Goal: Task Accomplishment & Management: Use online tool/utility

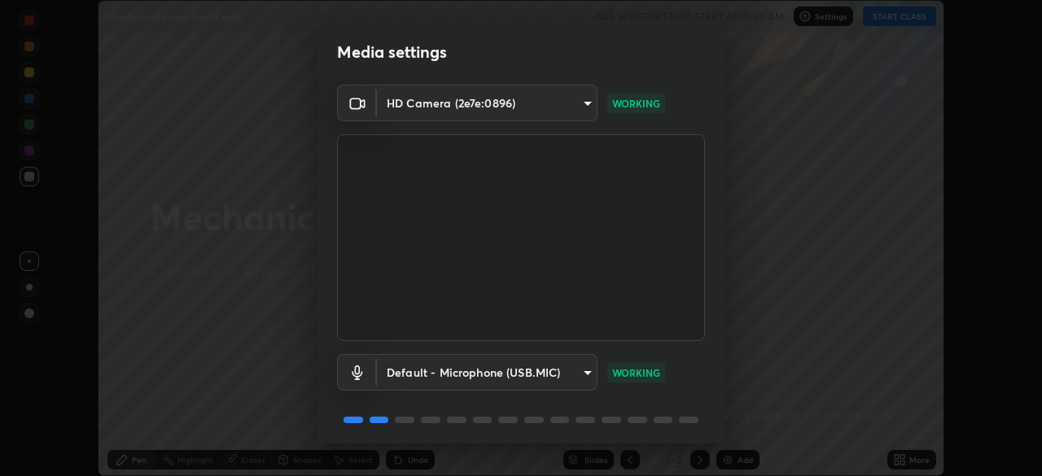
scroll to position [58, 0]
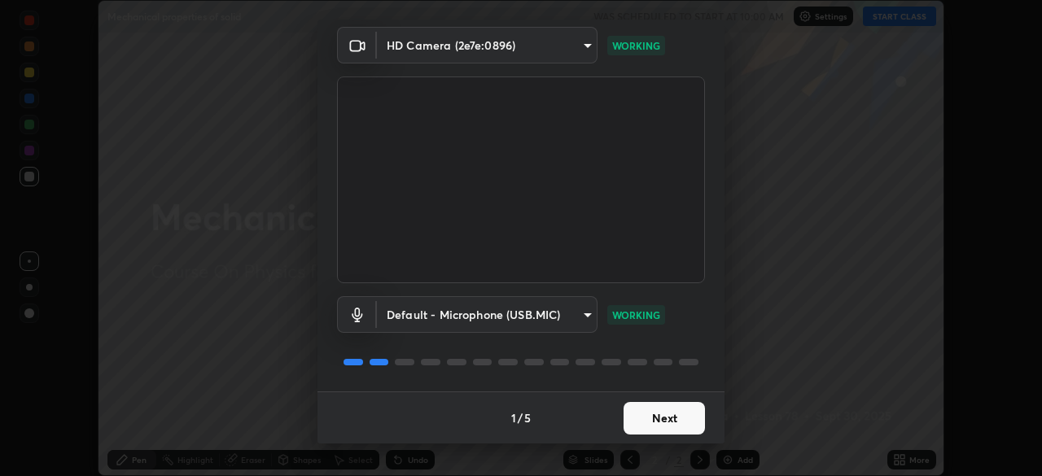
click at [609, 447] on div "Media settings HD Camera (2e7e:0896) a42f9b48dabf02ae83a70923f4ec4460a2760f5b9a…" at bounding box center [521, 238] width 1042 height 476
click at [640, 412] on button "Next" at bounding box center [664, 418] width 81 height 33
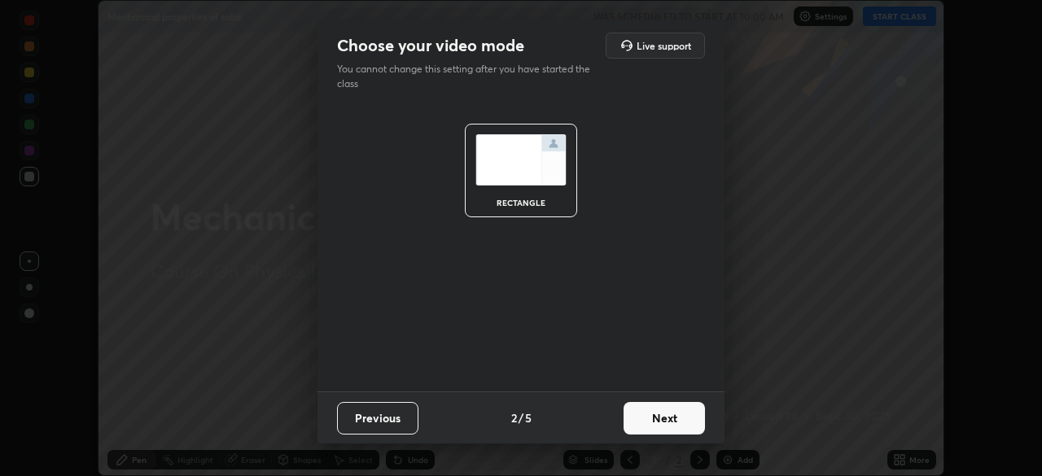
click at [644, 415] on button "Next" at bounding box center [664, 418] width 81 height 33
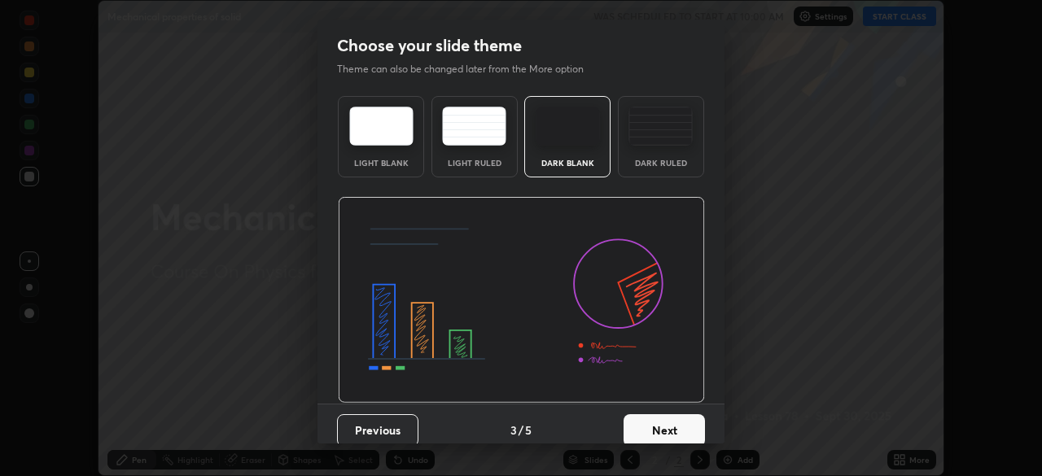
click at [653, 153] on div "Dark Ruled" at bounding box center [661, 136] width 86 height 81
click at [646, 424] on button "Next" at bounding box center [664, 430] width 81 height 33
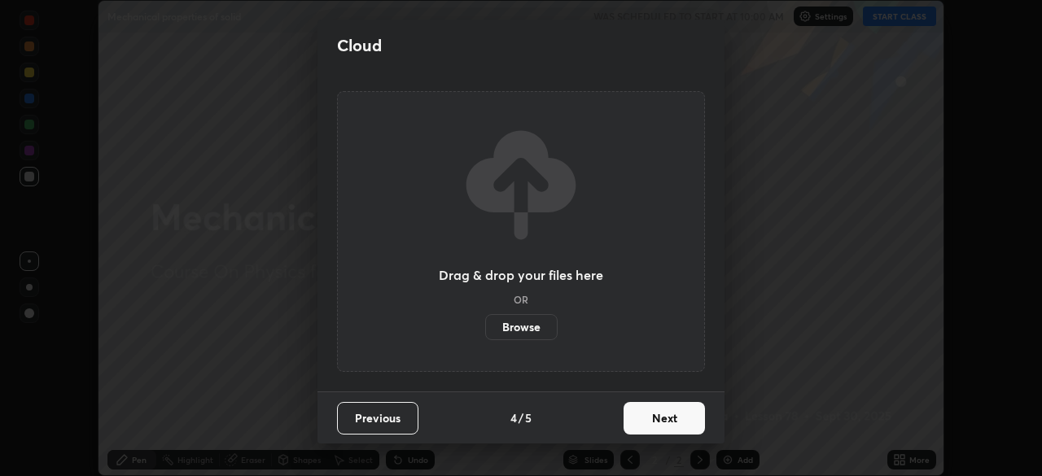
click at [646, 412] on button "Next" at bounding box center [664, 418] width 81 height 33
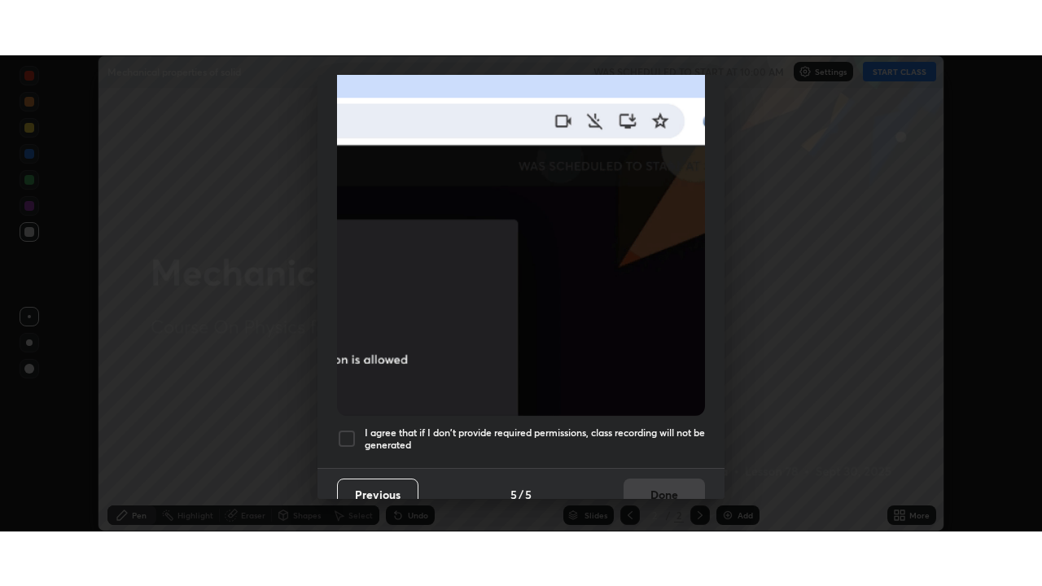
scroll to position [390, 0]
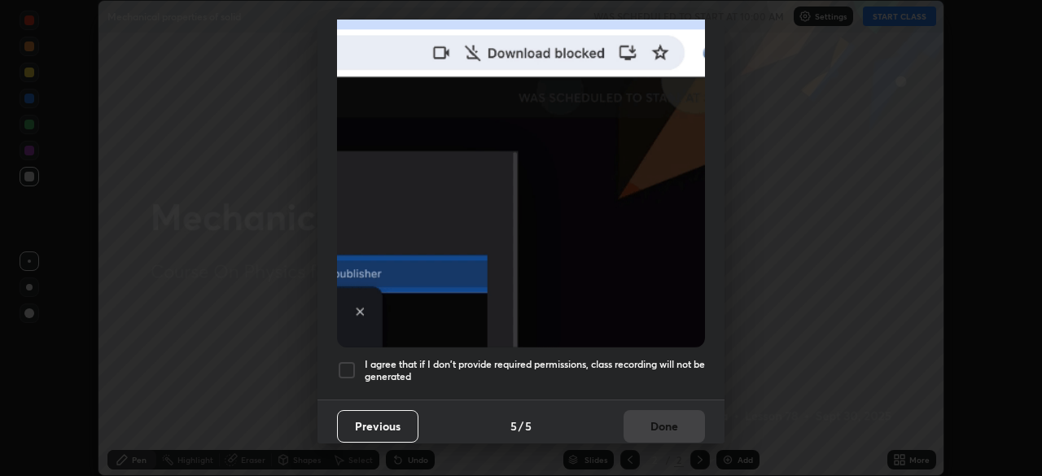
click at [351, 361] on div at bounding box center [347, 371] width 20 height 20
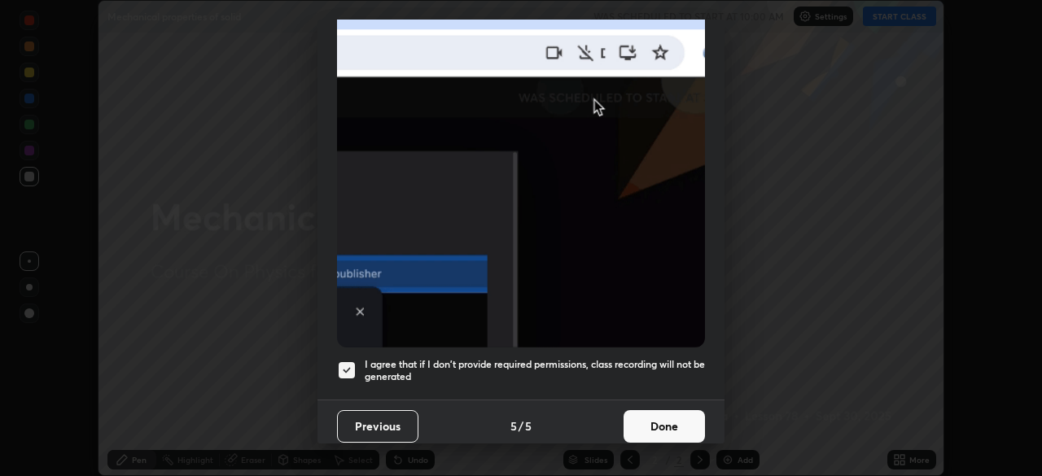
click at [634, 413] on button "Done" at bounding box center [664, 426] width 81 height 33
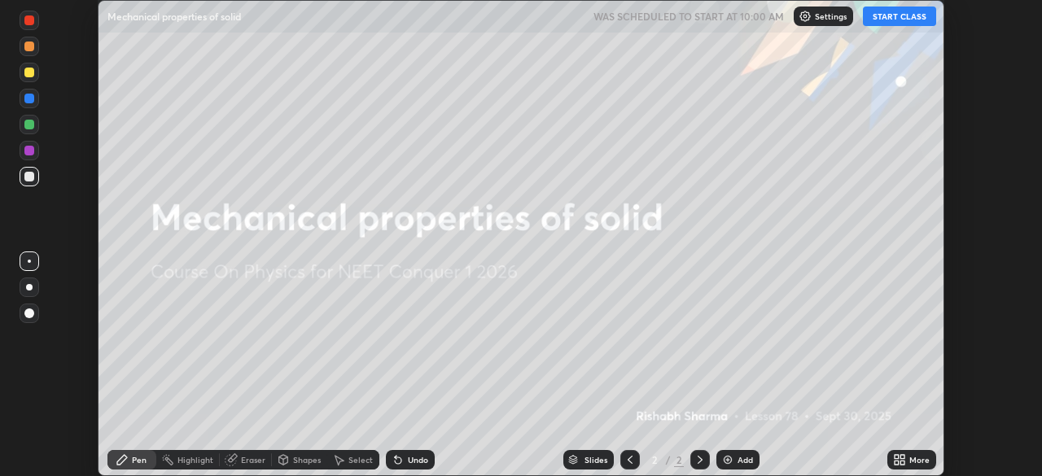
click at [895, 462] on icon at bounding box center [897, 463] width 4 height 4
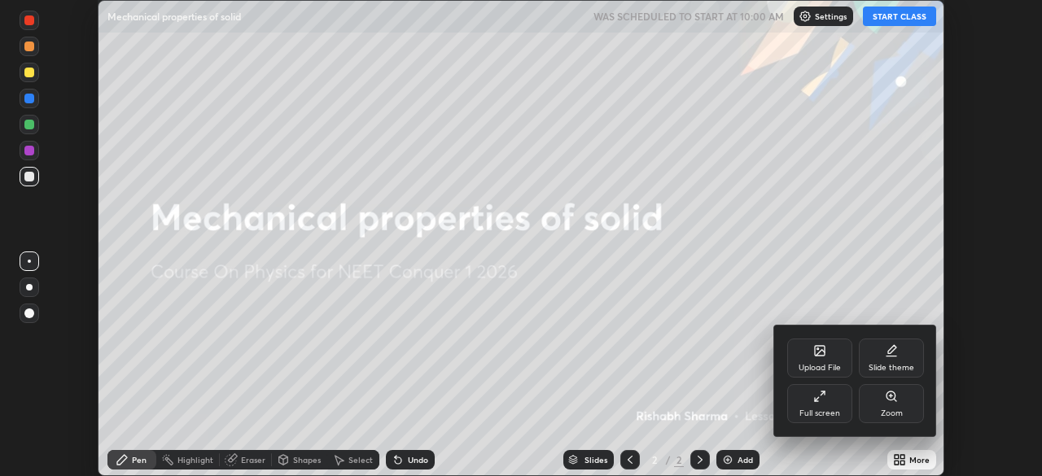
click at [827, 405] on div "Full screen" at bounding box center [819, 403] width 65 height 39
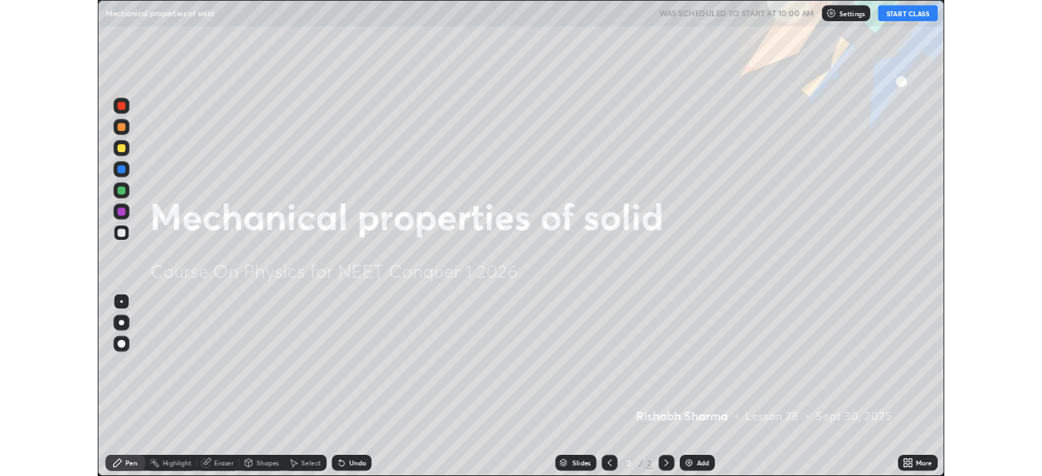
scroll to position [586, 1042]
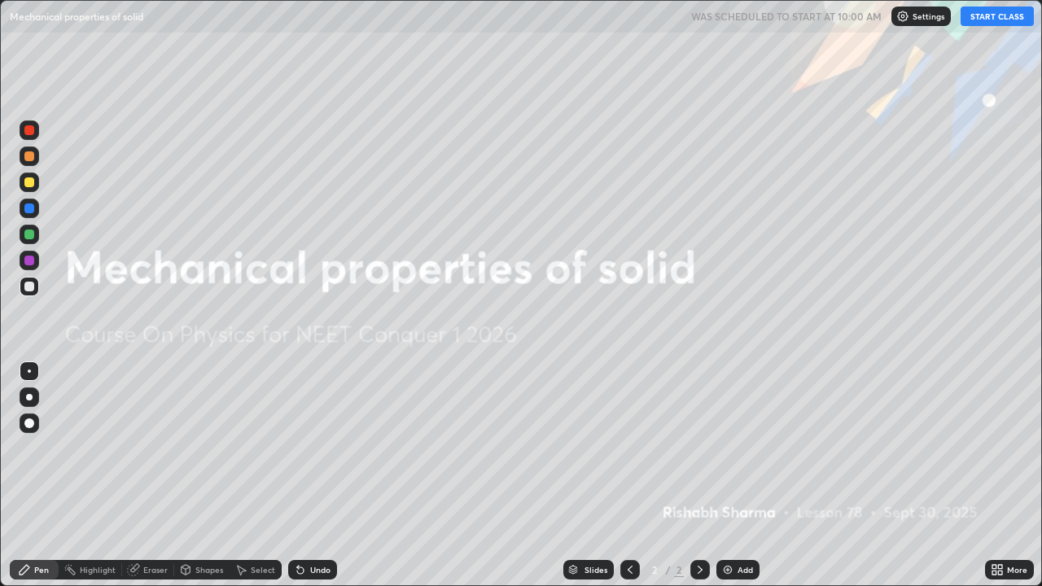
click at [987, 24] on button "START CLASS" at bounding box center [997, 17] width 73 height 20
click at [730, 475] on img at bounding box center [727, 569] width 13 height 13
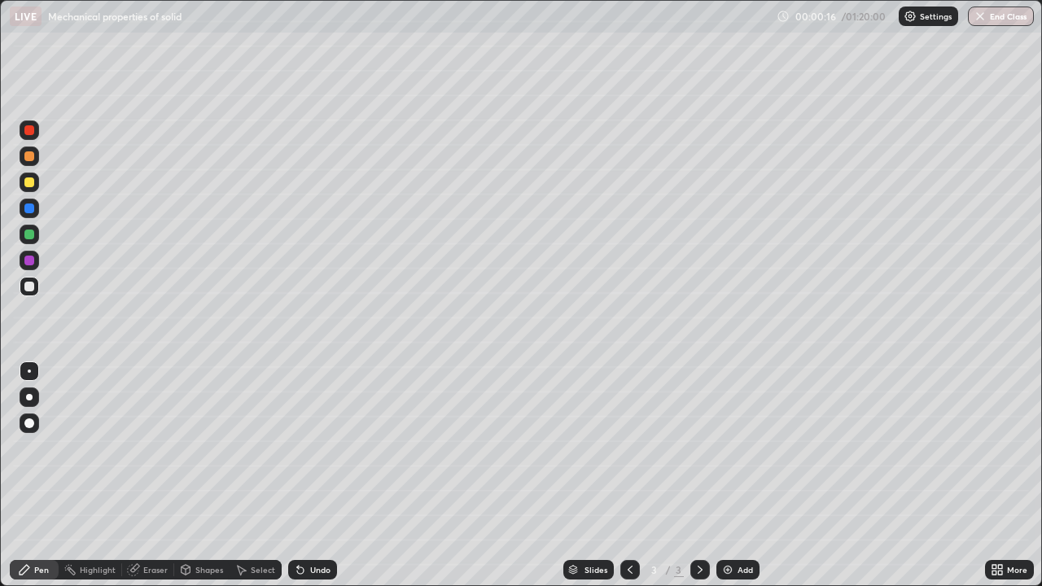
click at [33, 294] on div at bounding box center [30, 287] width 20 height 20
click at [29, 397] on div at bounding box center [29, 397] width 7 height 7
click at [150, 475] on div "Eraser" at bounding box center [155, 570] width 24 height 8
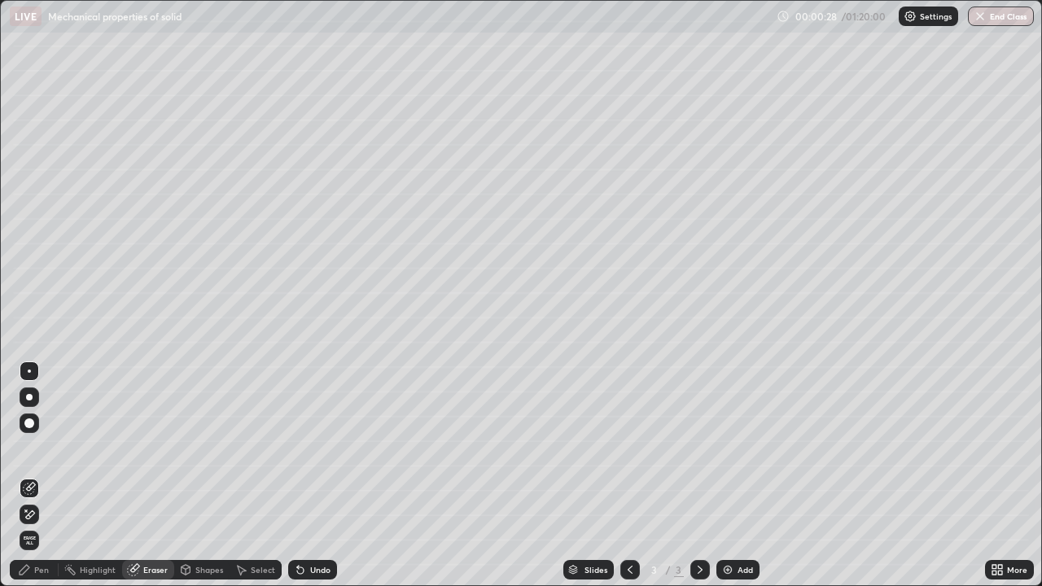
click at [197, 475] on div "Shapes" at bounding box center [209, 570] width 28 height 8
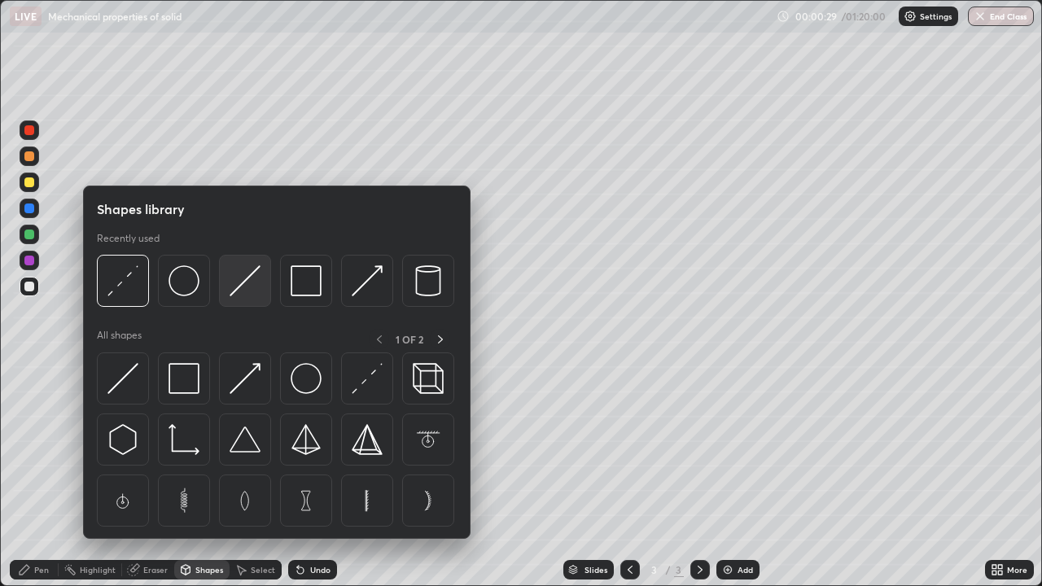
click at [249, 290] on img at bounding box center [245, 280] width 31 height 31
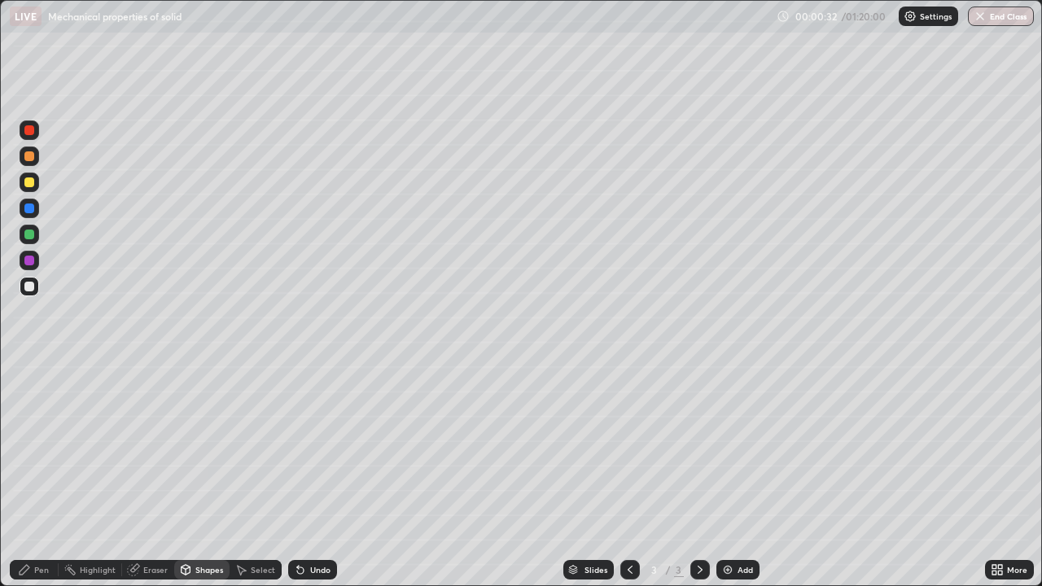
click at [199, 475] on div "Shapes" at bounding box center [209, 570] width 28 height 8
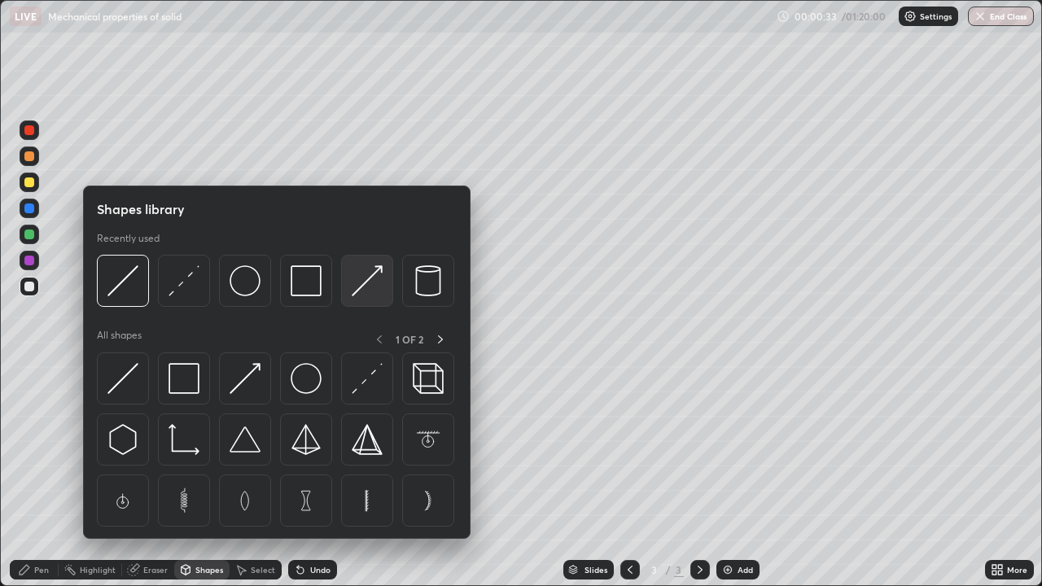
click at [375, 285] on img at bounding box center [367, 280] width 31 height 31
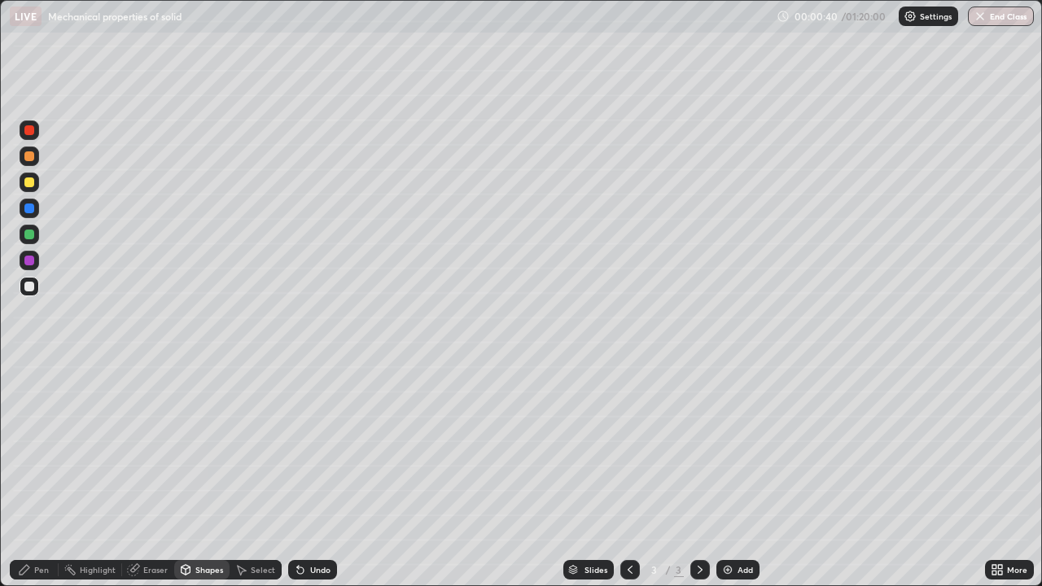
click at [37, 475] on div "Pen" at bounding box center [41, 570] width 15 height 8
click at [29, 291] on div at bounding box center [29, 287] width 10 height 10
click at [204, 475] on div "Shapes" at bounding box center [209, 570] width 28 height 8
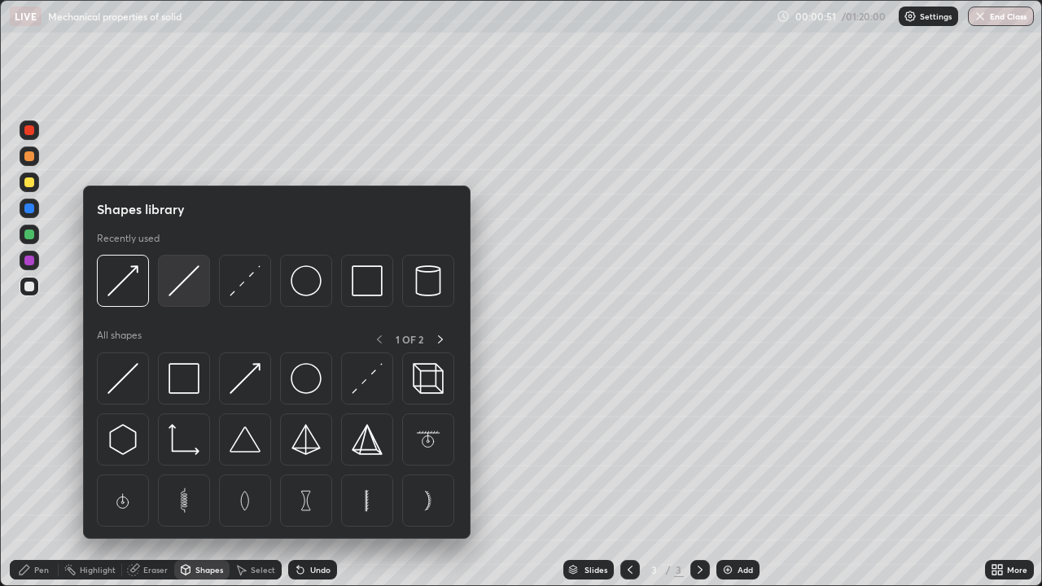
click at [189, 300] on div at bounding box center [184, 281] width 52 height 52
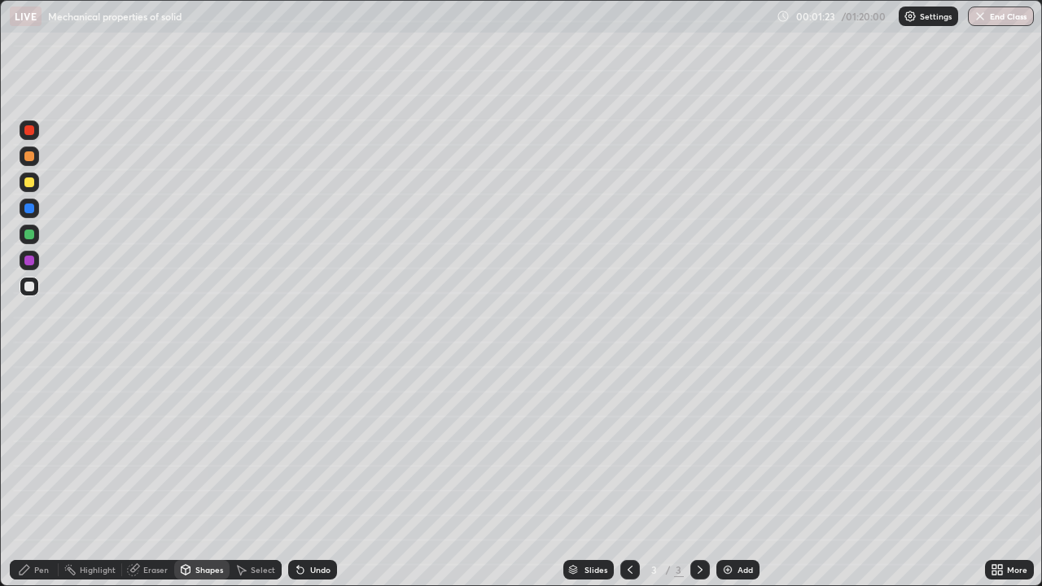
click at [42, 475] on div "Pen" at bounding box center [41, 570] width 15 height 8
click at [29, 371] on div at bounding box center [29, 371] width 3 height 3
click at [210, 475] on div "Shapes" at bounding box center [209, 570] width 28 height 8
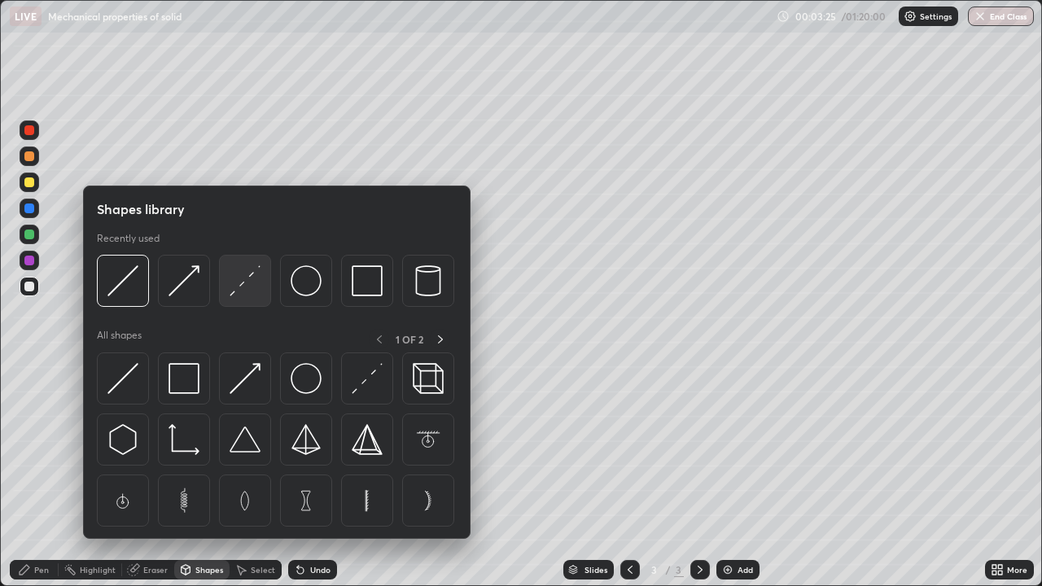
click at [252, 292] on img at bounding box center [245, 280] width 31 height 31
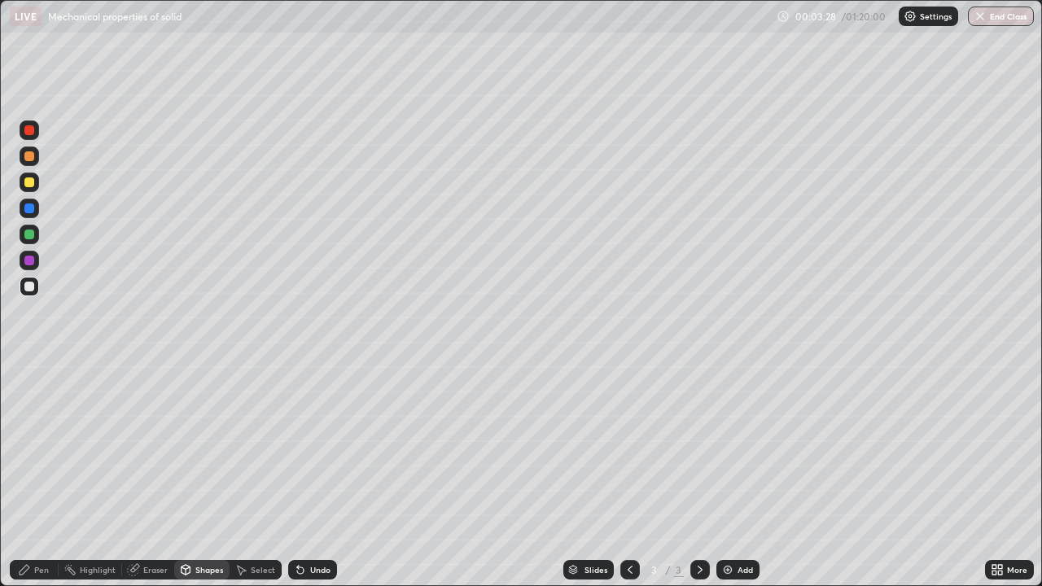
click at [305, 475] on div "Undo" at bounding box center [312, 570] width 49 height 20
click at [42, 475] on div "Pen" at bounding box center [41, 570] width 15 height 8
click at [204, 475] on div "Shapes" at bounding box center [209, 570] width 28 height 8
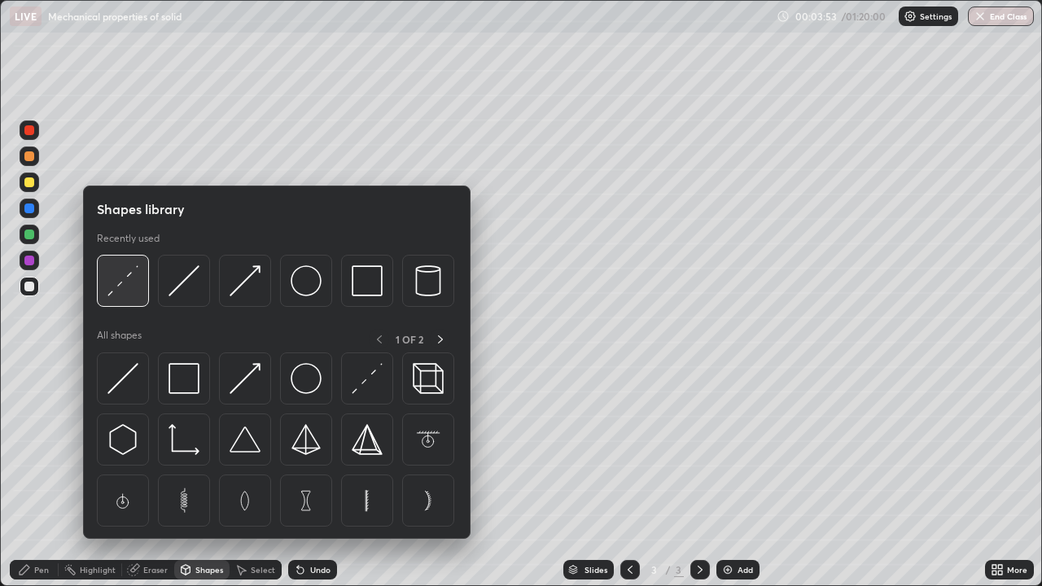
click at [125, 296] on img at bounding box center [122, 280] width 31 height 31
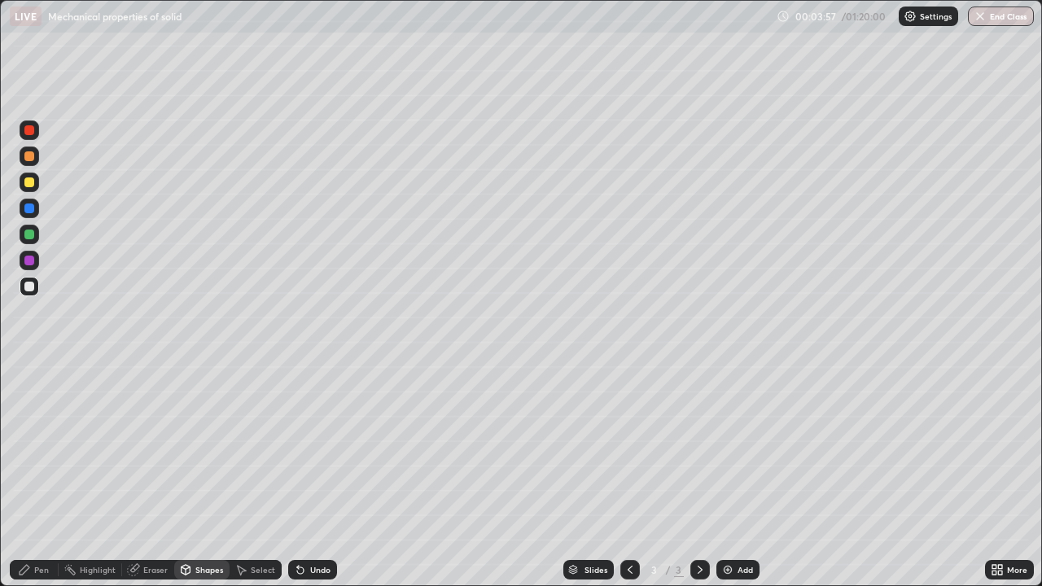
click at [310, 475] on div "Undo" at bounding box center [320, 570] width 20 height 8
click at [32, 475] on div "Pen" at bounding box center [34, 570] width 49 height 20
click at [36, 402] on div at bounding box center [30, 398] width 20 height 20
click at [467, 475] on div "Slides 3 / 3 Add" at bounding box center [661, 570] width 648 height 33
click at [141, 475] on div "Eraser" at bounding box center [148, 570] width 52 height 20
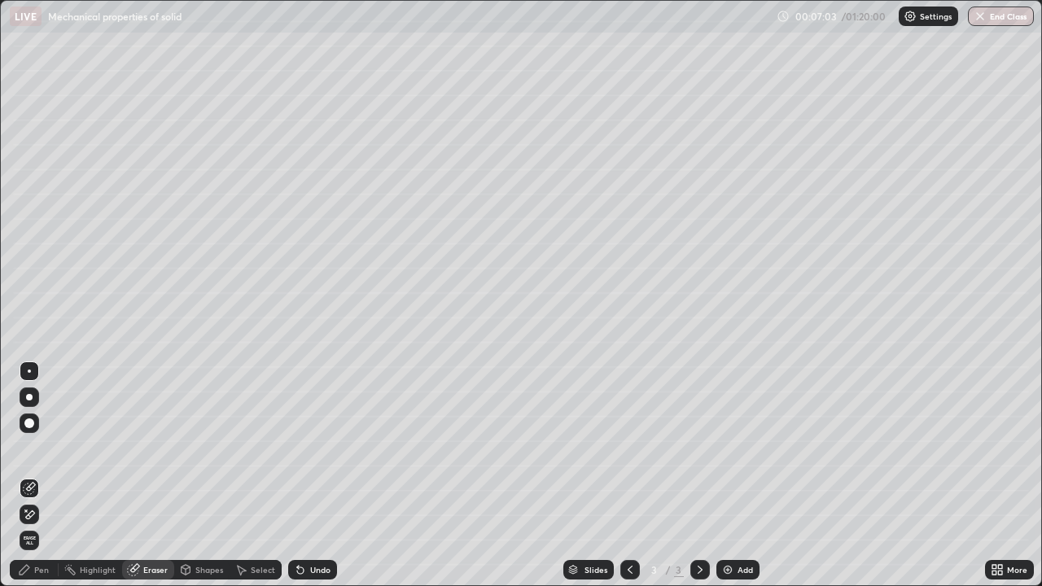
click at [35, 475] on div "Pen" at bounding box center [41, 570] width 15 height 8
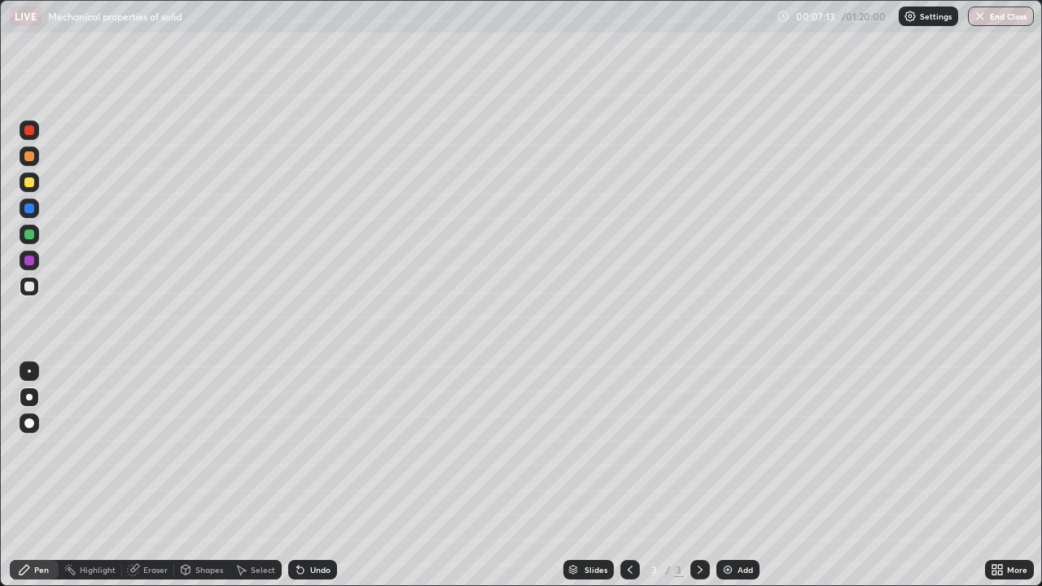
click at [160, 475] on div "Eraser" at bounding box center [155, 570] width 24 height 8
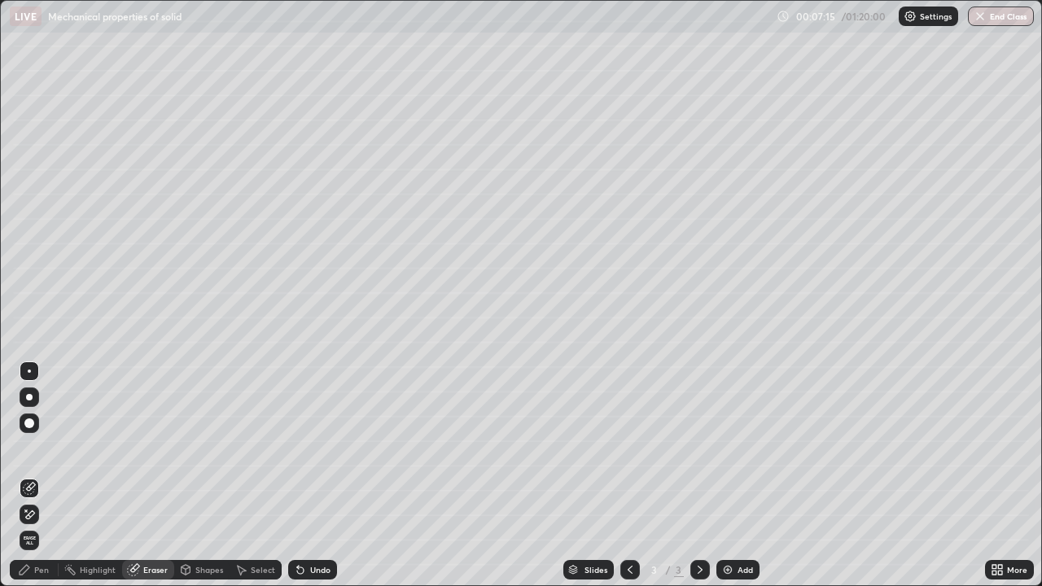
click at [37, 475] on div "Pen" at bounding box center [41, 570] width 15 height 8
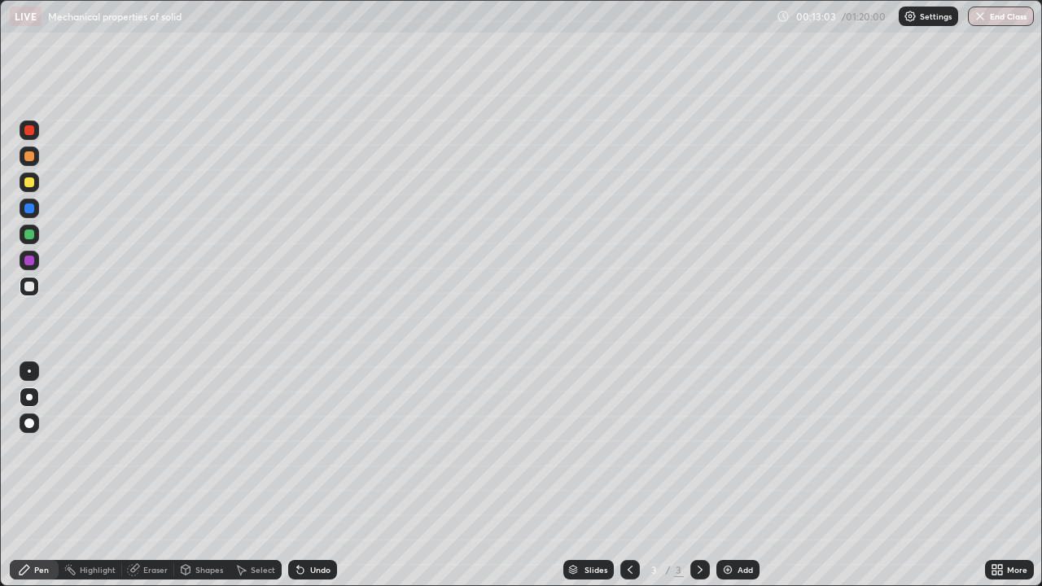
click at [731, 475] on img at bounding box center [727, 569] width 13 height 13
click at [199, 475] on div "Shapes" at bounding box center [201, 570] width 55 height 20
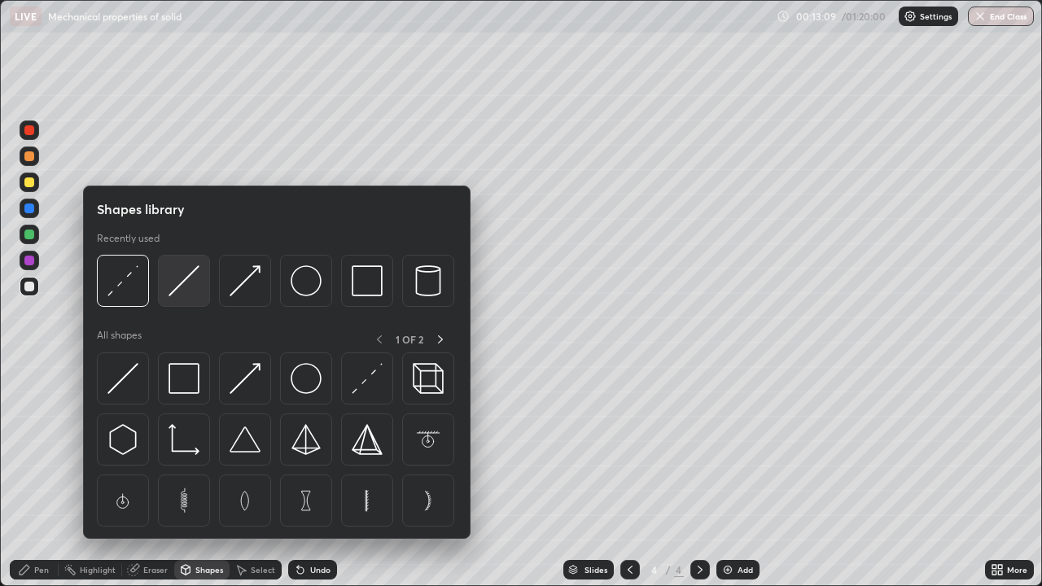
click at [189, 295] on img at bounding box center [184, 280] width 31 height 31
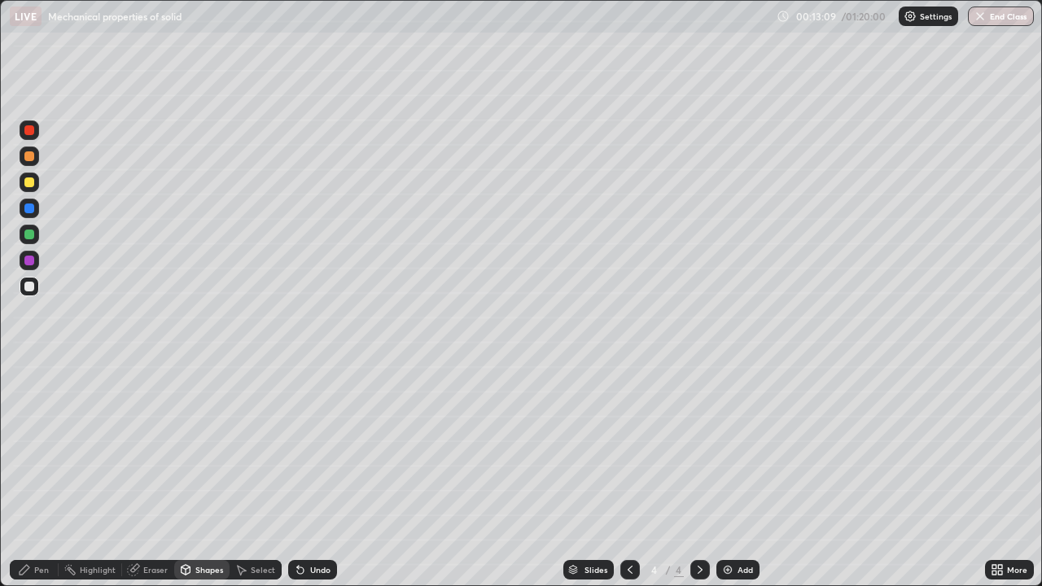
click at [208, 475] on div "Shapes" at bounding box center [209, 570] width 28 height 8
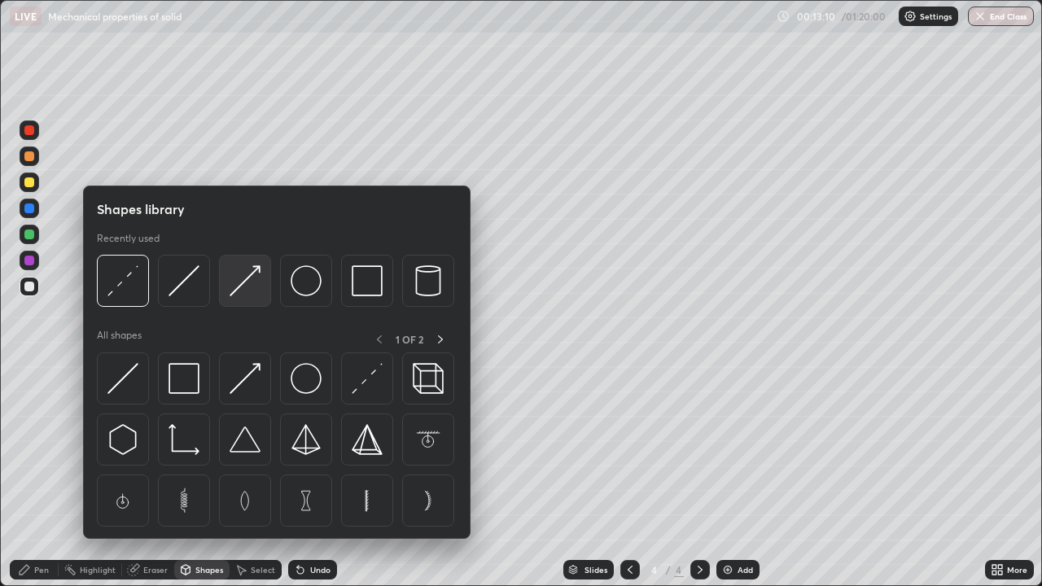
click at [244, 288] on img at bounding box center [245, 280] width 31 height 31
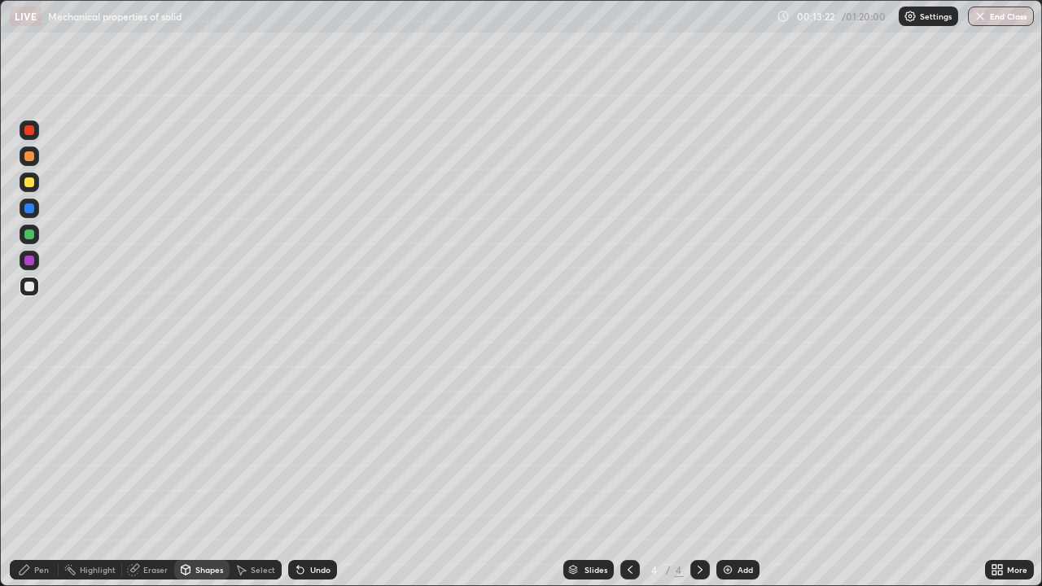
click at [44, 475] on div "Pen" at bounding box center [41, 570] width 15 height 8
click at [28, 379] on div at bounding box center [30, 371] width 20 height 20
click at [35, 292] on div at bounding box center [30, 287] width 20 height 20
click at [29, 397] on div at bounding box center [29, 397] width 7 height 7
click at [735, 475] on div "Add" at bounding box center [737, 570] width 43 height 20
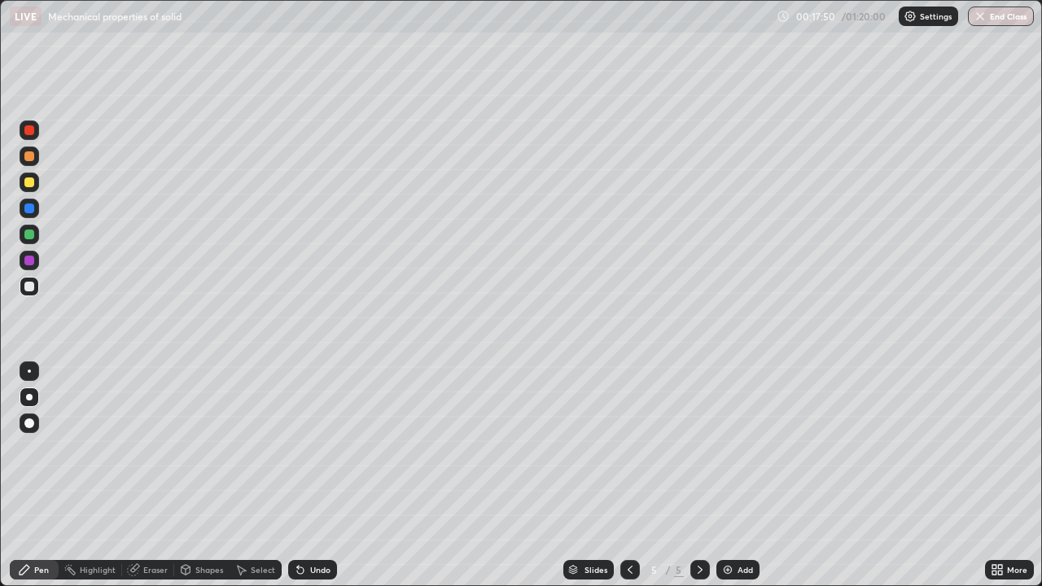
click at [192, 475] on div "Shapes" at bounding box center [201, 570] width 55 height 20
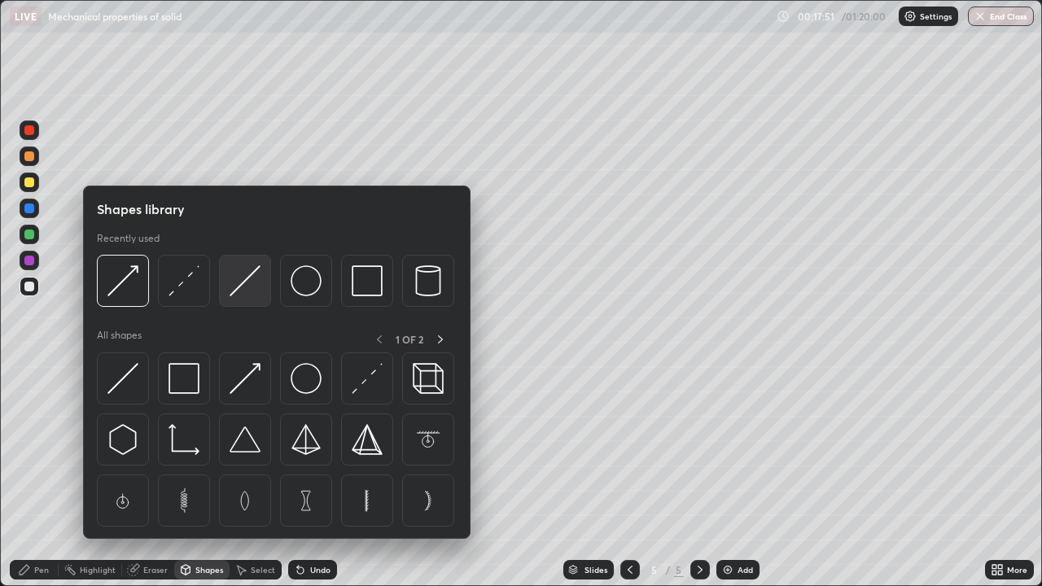
click at [239, 295] on img at bounding box center [245, 280] width 31 height 31
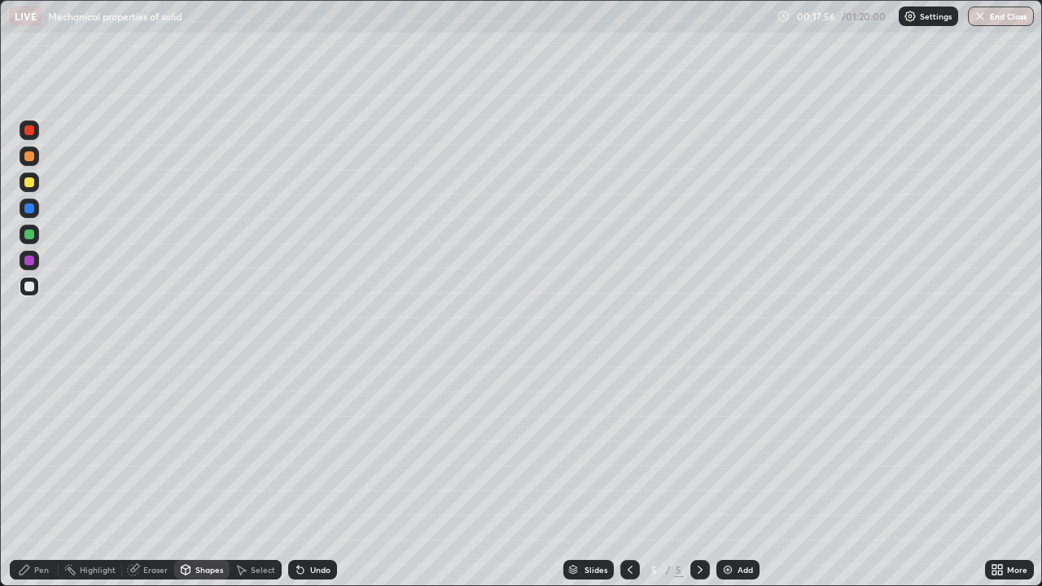
click at [45, 475] on div "Pen" at bounding box center [41, 570] width 15 height 8
click at [148, 475] on div "Eraser" at bounding box center [155, 570] width 24 height 8
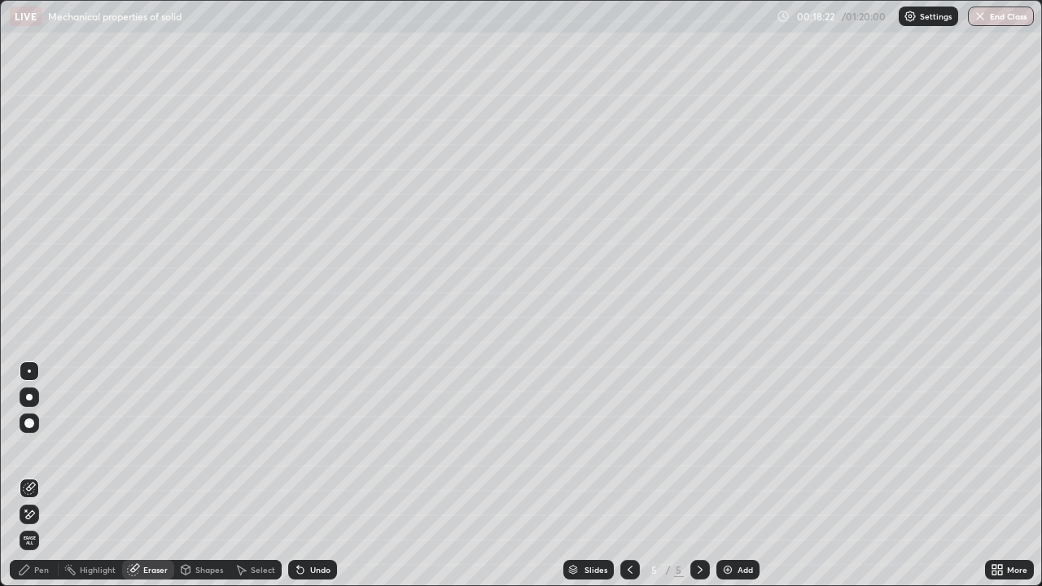
click at [37, 475] on div "Pen" at bounding box center [41, 570] width 15 height 8
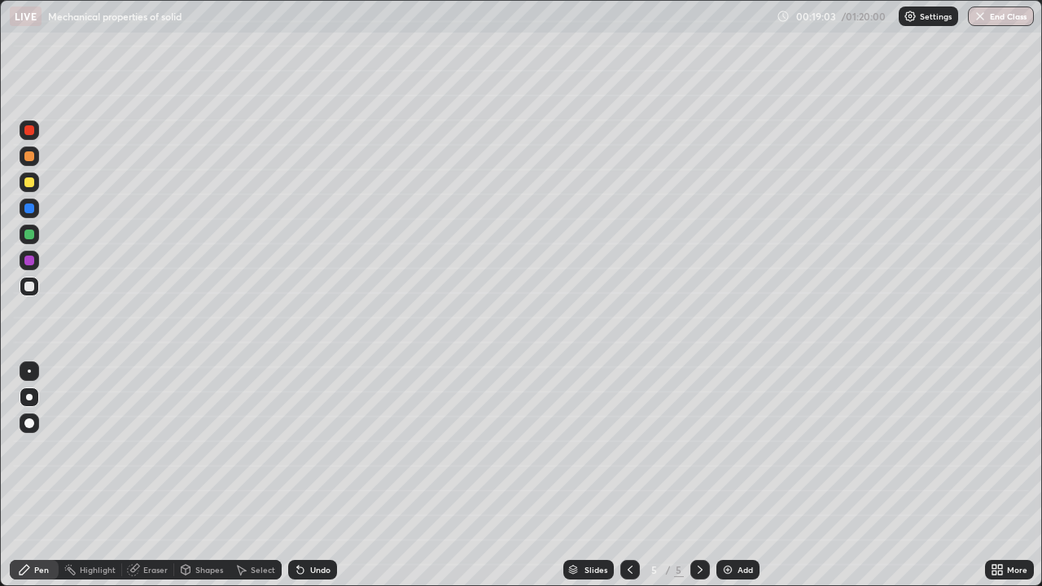
click at [310, 475] on div "Undo" at bounding box center [320, 570] width 20 height 8
click at [313, 475] on div "Undo" at bounding box center [320, 570] width 20 height 8
click at [738, 475] on div "Add" at bounding box center [745, 570] width 15 height 8
click at [628, 475] on icon at bounding box center [630, 569] width 13 height 13
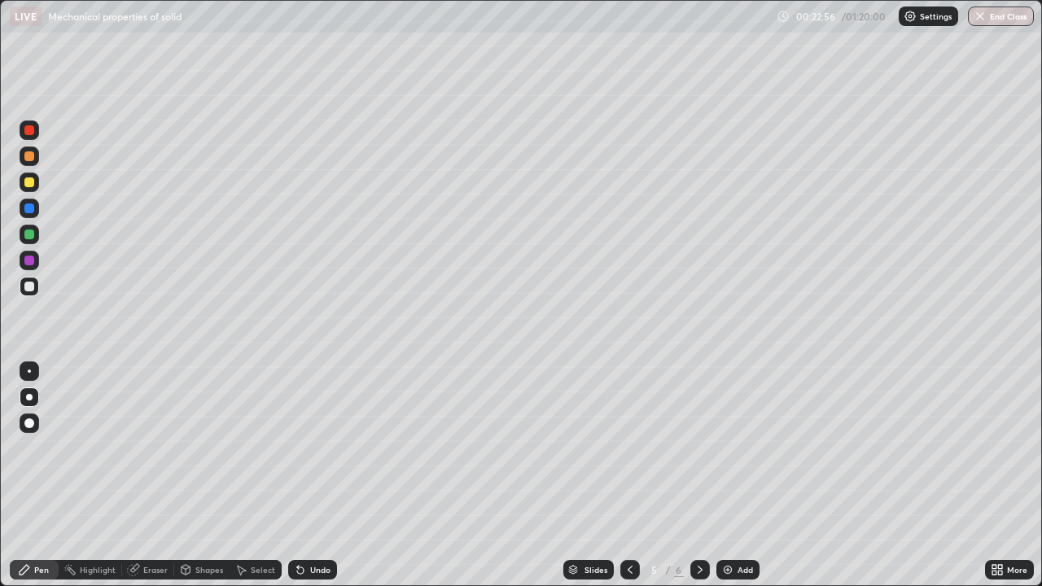
click at [627, 475] on icon at bounding box center [630, 569] width 13 height 13
click at [626, 475] on icon at bounding box center [630, 569] width 13 height 13
click at [698, 475] on icon at bounding box center [700, 569] width 13 height 13
click at [691, 475] on div at bounding box center [700, 570] width 20 height 20
click at [699, 475] on icon at bounding box center [700, 570] width 5 height 8
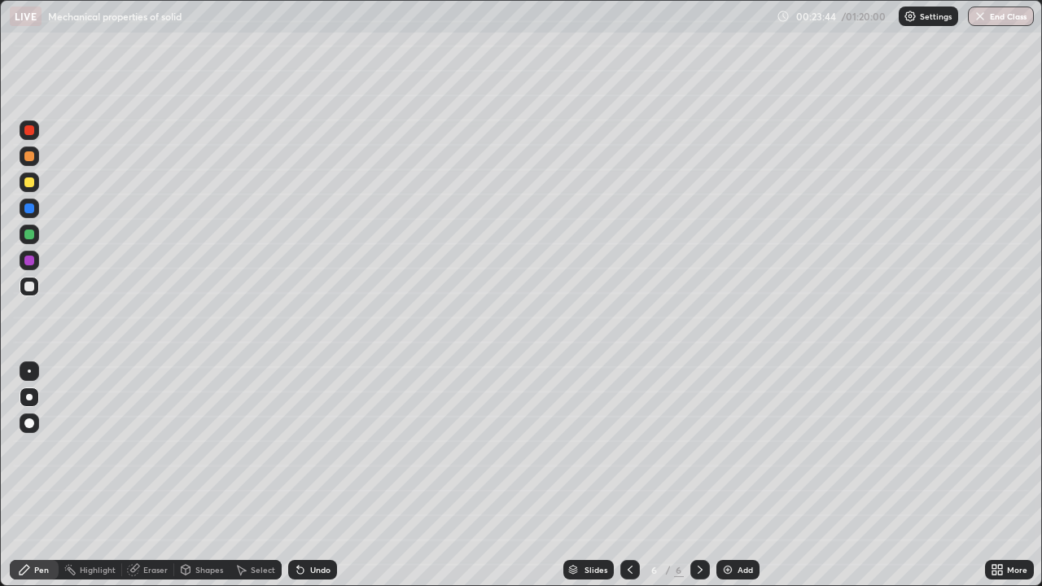
click at [620, 475] on div at bounding box center [630, 570] width 20 height 33
click at [698, 475] on icon at bounding box center [700, 569] width 13 height 13
click at [309, 475] on div "Undo" at bounding box center [312, 570] width 49 height 20
click at [317, 475] on div "Undo" at bounding box center [320, 570] width 20 height 8
click at [320, 475] on div "Undo" at bounding box center [320, 570] width 20 height 8
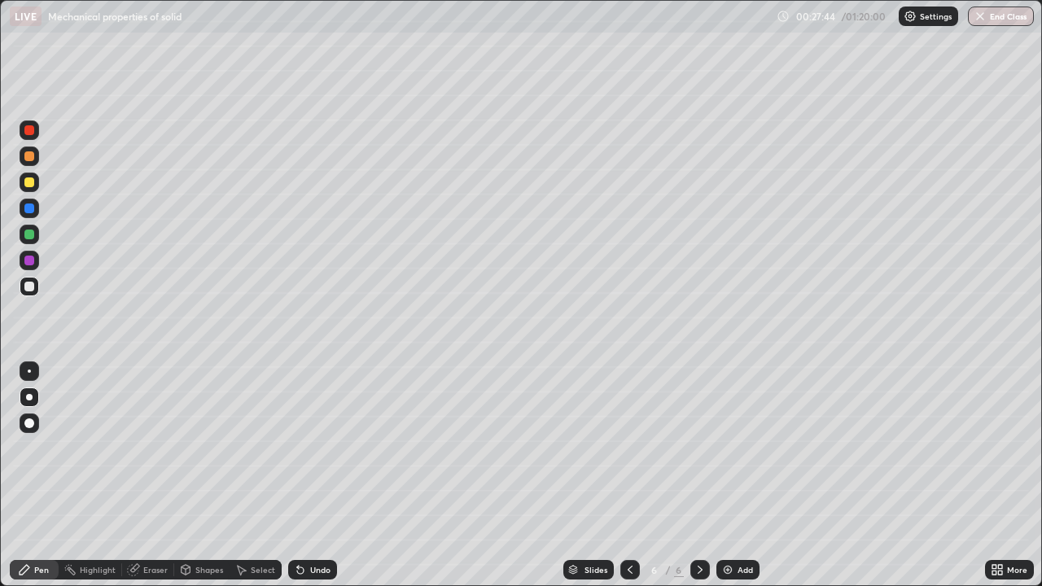
click at [726, 475] on img at bounding box center [727, 569] width 13 height 13
click at [162, 475] on div "Eraser" at bounding box center [155, 570] width 24 height 8
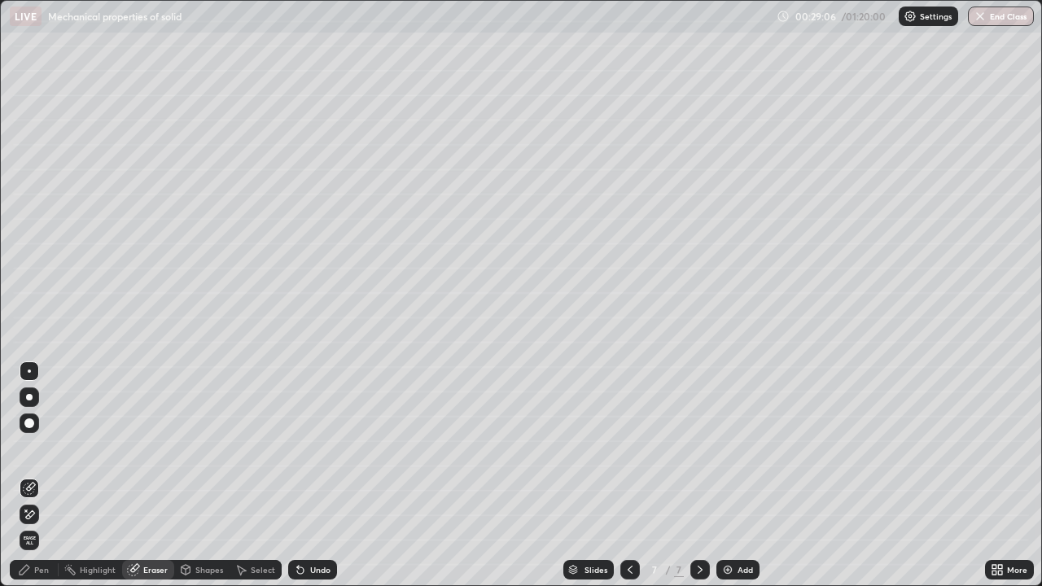
click at [201, 475] on div "Shapes" at bounding box center [209, 570] width 28 height 8
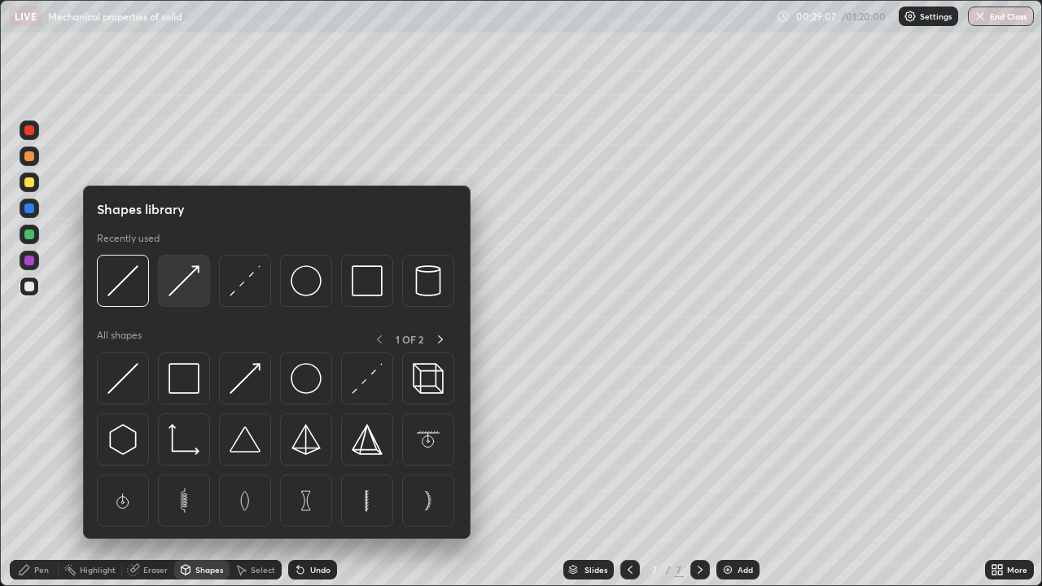
click at [192, 291] on img at bounding box center [184, 280] width 31 height 31
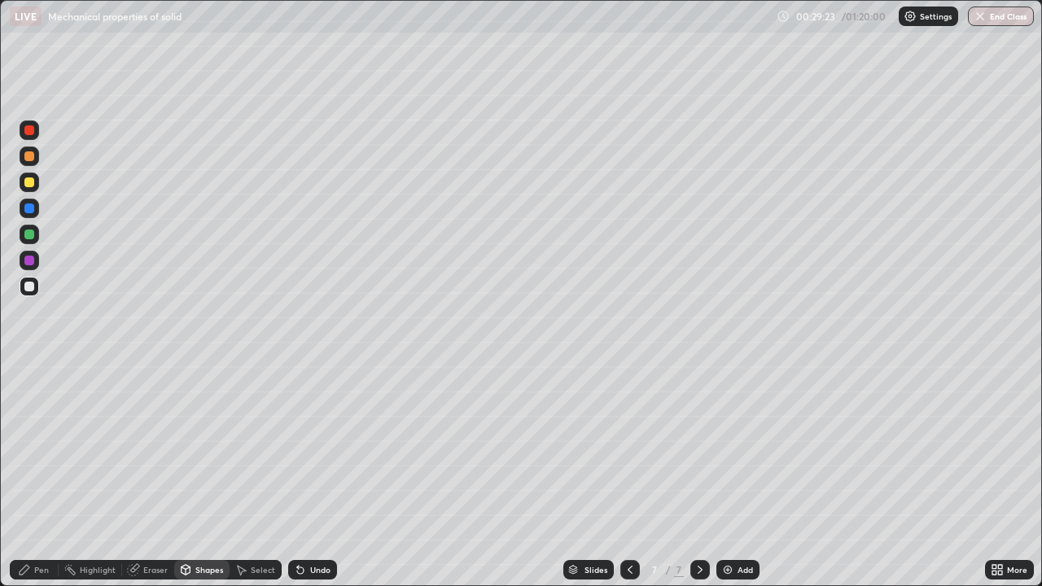
click at [43, 475] on div "Pen" at bounding box center [41, 570] width 15 height 8
click at [30, 183] on div at bounding box center [29, 182] width 10 height 10
click at [33, 424] on div at bounding box center [29, 423] width 10 height 10
click at [35, 364] on div at bounding box center [30, 371] width 20 height 20
click at [29, 397] on div at bounding box center [29, 397] width 7 height 7
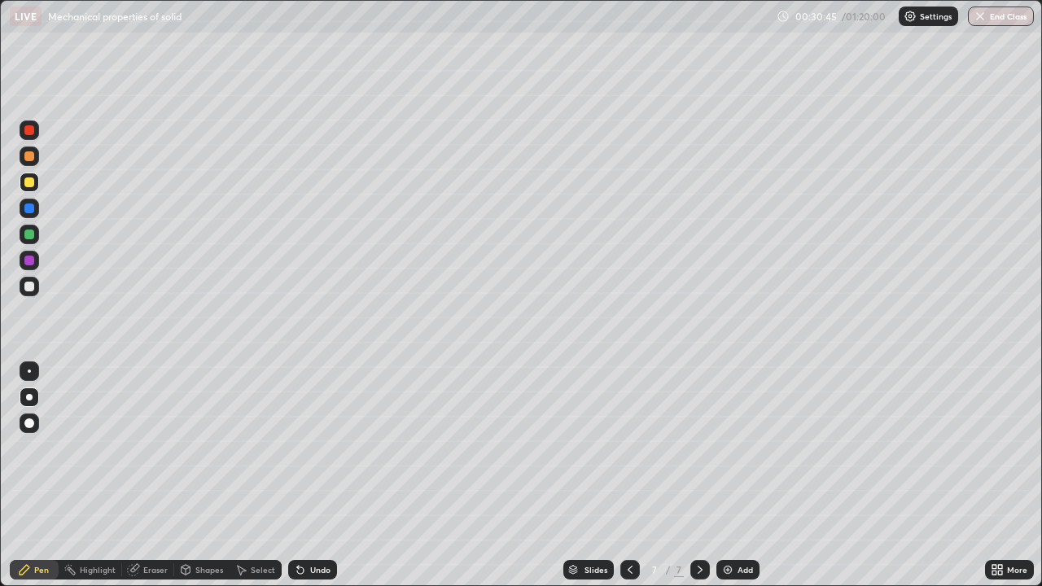
click at [33, 285] on div at bounding box center [29, 287] width 10 height 10
click at [731, 475] on img at bounding box center [727, 569] width 13 height 13
click at [29, 397] on div at bounding box center [29, 397] width 7 height 7
click at [208, 475] on div "Shapes" at bounding box center [209, 570] width 28 height 8
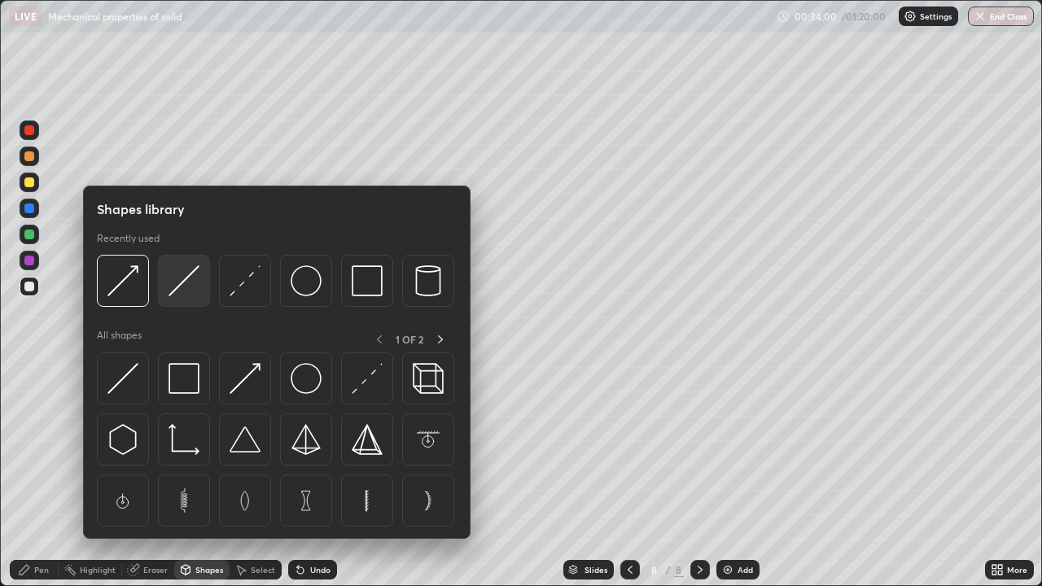
click at [195, 292] on img at bounding box center [184, 280] width 31 height 31
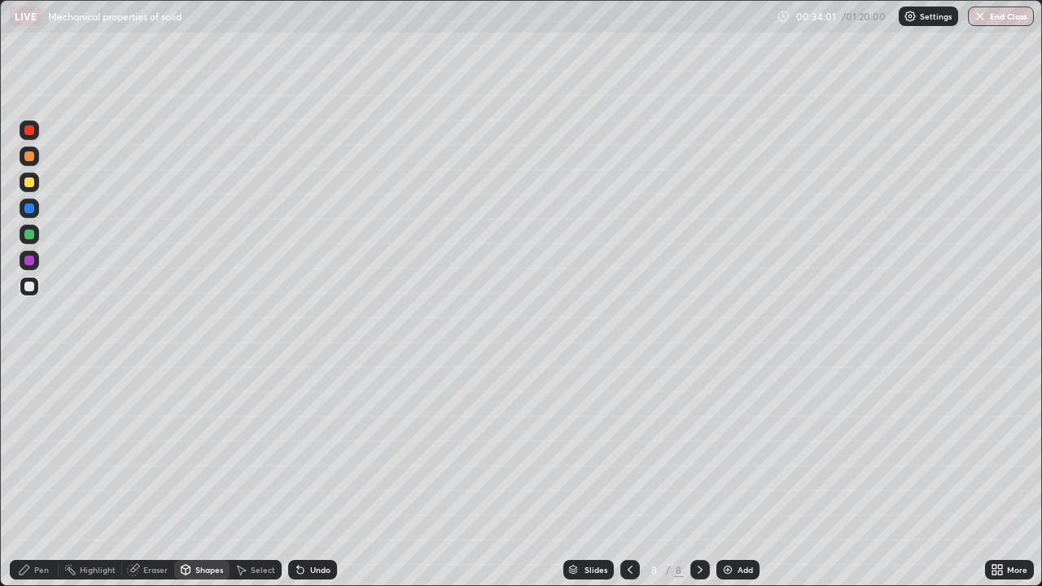
click at [203, 475] on div "Shapes" at bounding box center [209, 570] width 28 height 8
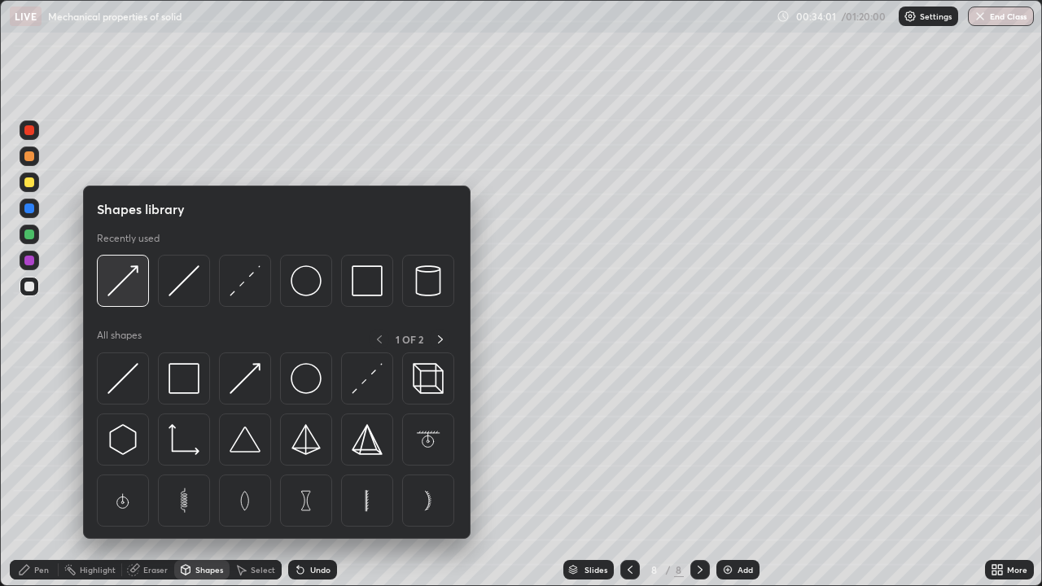
click at [141, 296] on div at bounding box center [123, 281] width 52 height 52
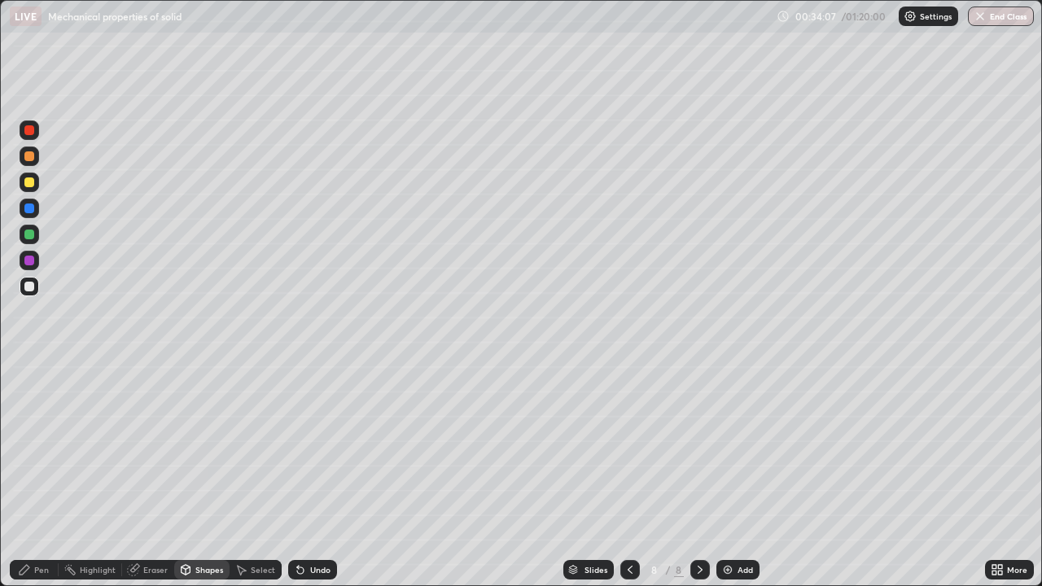
click at [47, 475] on div "Pen" at bounding box center [34, 570] width 49 height 20
click at [202, 475] on div "Shapes" at bounding box center [209, 570] width 28 height 8
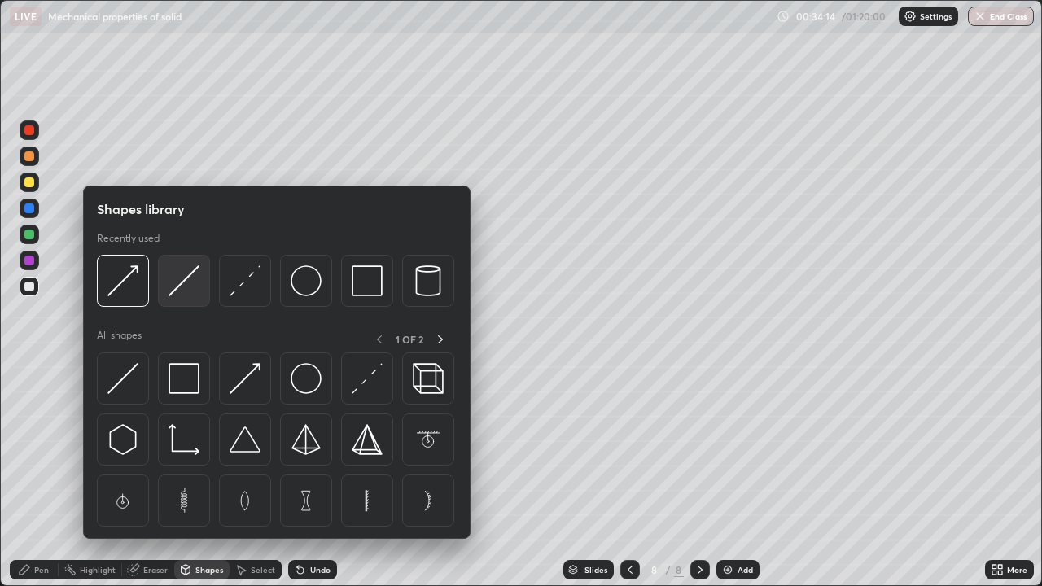
click at [188, 295] on img at bounding box center [184, 280] width 31 height 31
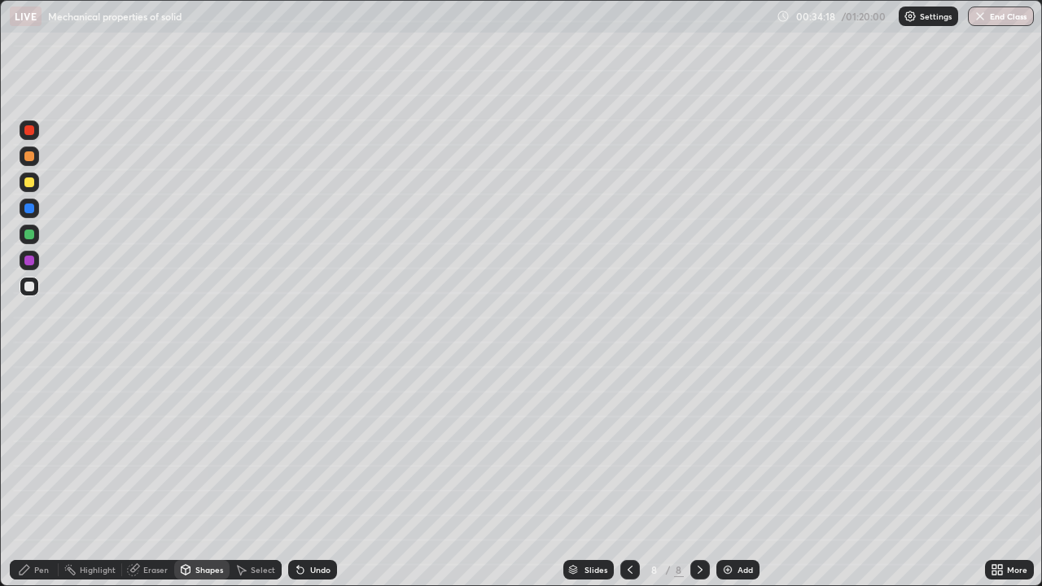
click at [37, 475] on div "Pen" at bounding box center [34, 570] width 49 height 20
click at [30, 286] on div at bounding box center [29, 287] width 10 height 10
click at [26, 188] on div at bounding box center [30, 183] width 20 height 20
click at [628, 475] on icon at bounding box center [630, 569] width 13 height 13
click at [697, 475] on icon at bounding box center [700, 569] width 13 height 13
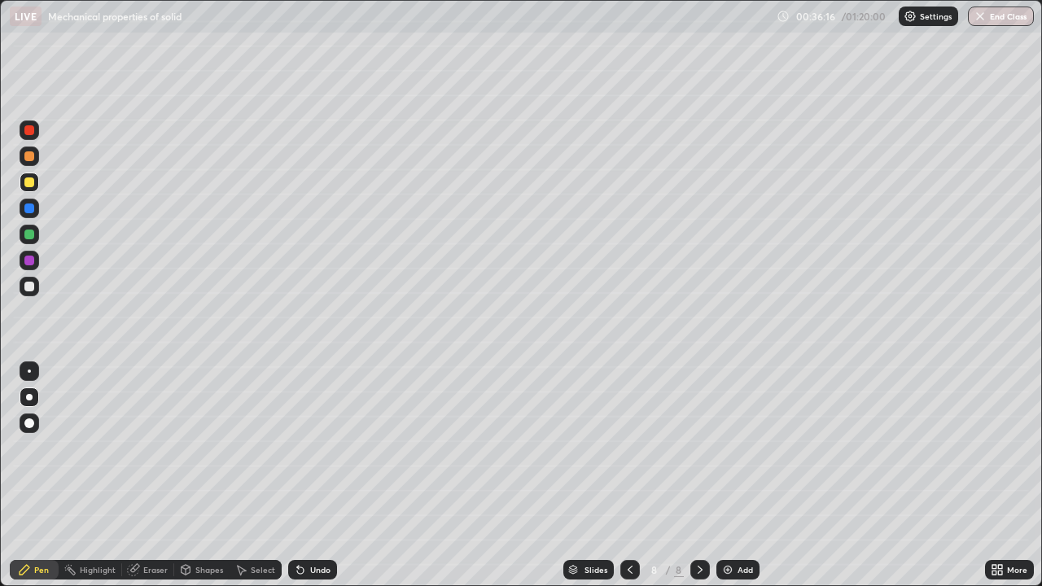
click at [30, 292] on div at bounding box center [30, 287] width 20 height 20
click at [722, 475] on img at bounding box center [727, 569] width 13 height 13
click at [734, 475] on div "Add" at bounding box center [737, 570] width 43 height 20
click at [319, 475] on div "Undo" at bounding box center [320, 570] width 20 height 8
click at [321, 475] on div "Undo" at bounding box center [320, 570] width 20 height 8
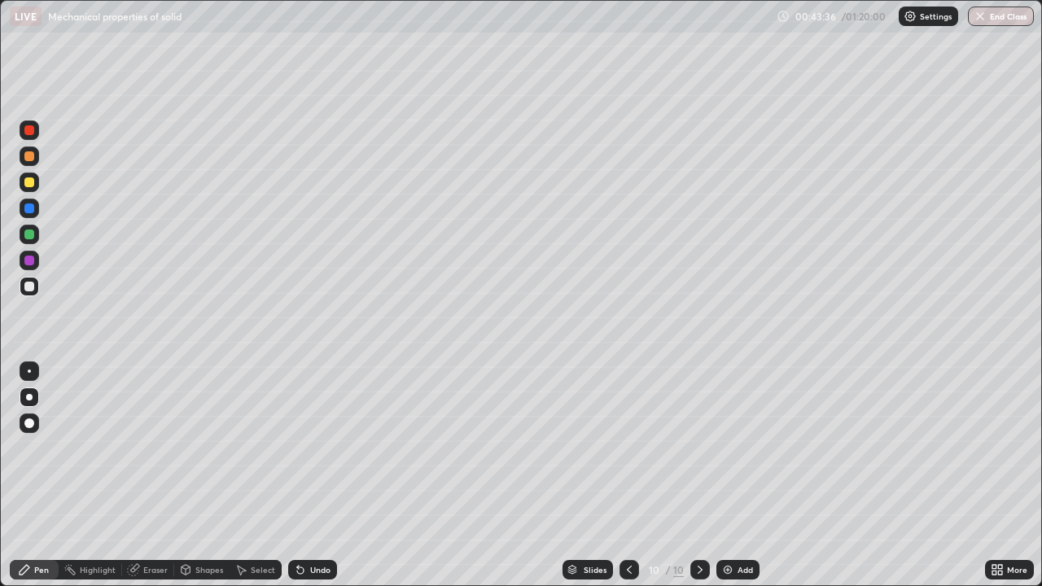
click at [317, 475] on div "Undo" at bounding box center [320, 570] width 20 height 8
click at [31, 289] on div at bounding box center [29, 287] width 10 height 10
click at [732, 475] on img at bounding box center [727, 569] width 13 height 13
click at [33, 191] on div at bounding box center [30, 183] width 20 height 20
click at [28, 290] on div at bounding box center [29, 287] width 10 height 10
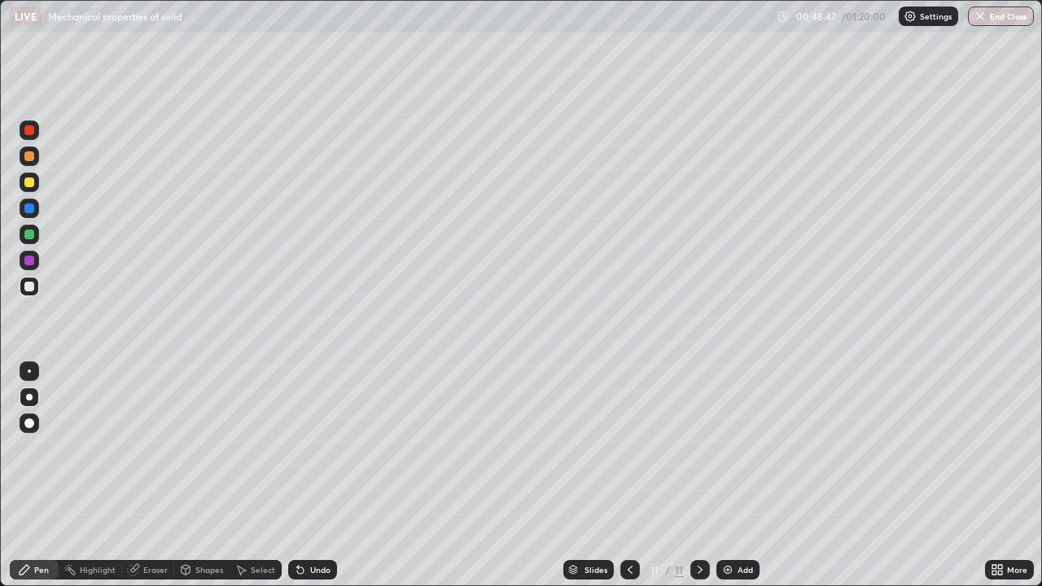
click at [29, 183] on div at bounding box center [29, 182] width 10 height 10
click at [628, 475] on icon at bounding box center [630, 570] width 5 height 8
click at [691, 475] on div at bounding box center [700, 570] width 20 height 20
click at [738, 475] on div "Add" at bounding box center [745, 570] width 15 height 8
click at [30, 287] on div at bounding box center [29, 287] width 10 height 10
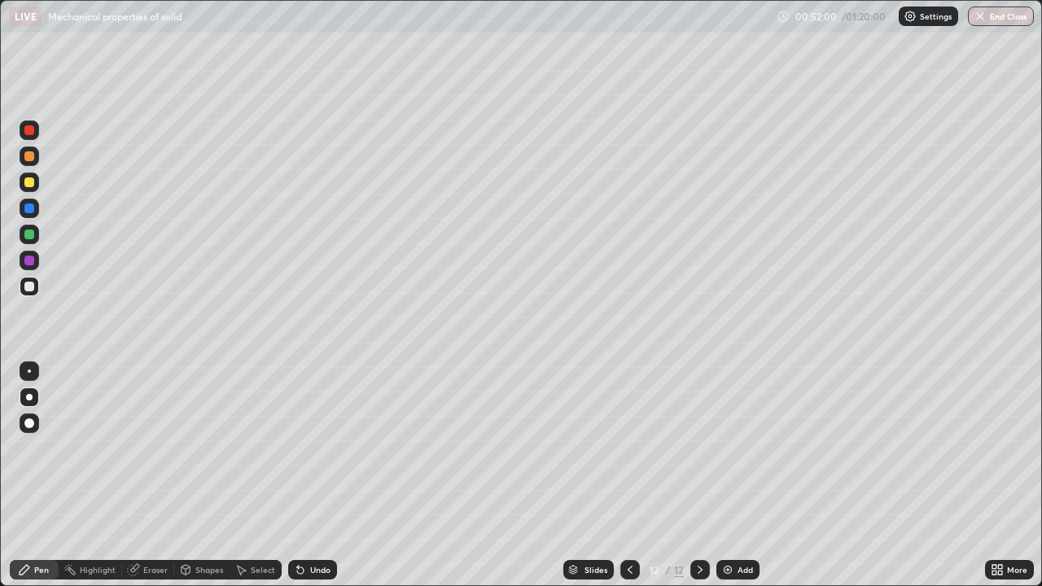
click at [149, 475] on div "Eraser" at bounding box center [148, 570] width 52 height 20
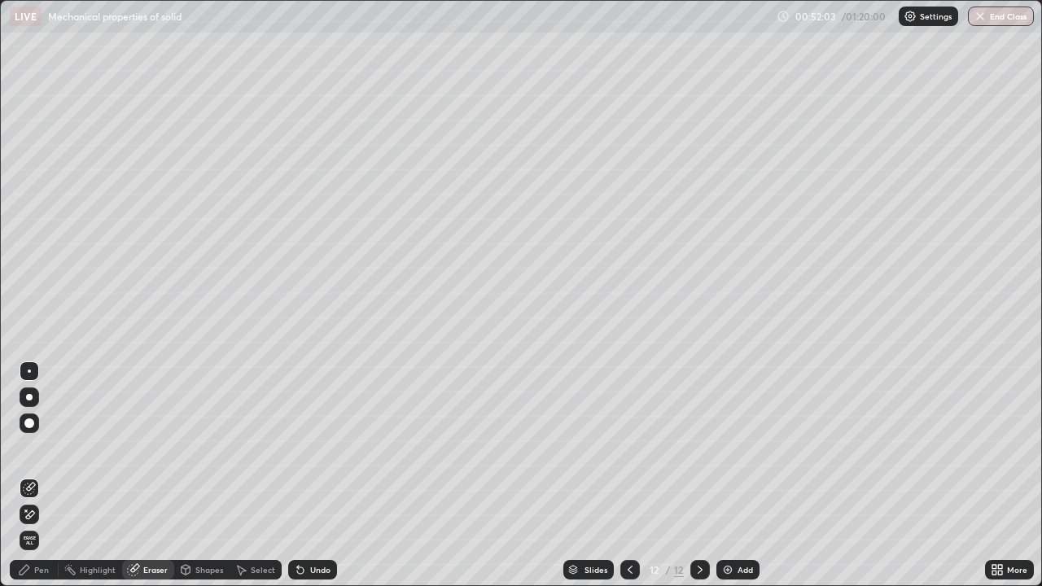
click at [40, 475] on div "Pen" at bounding box center [34, 570] width 49 height 20
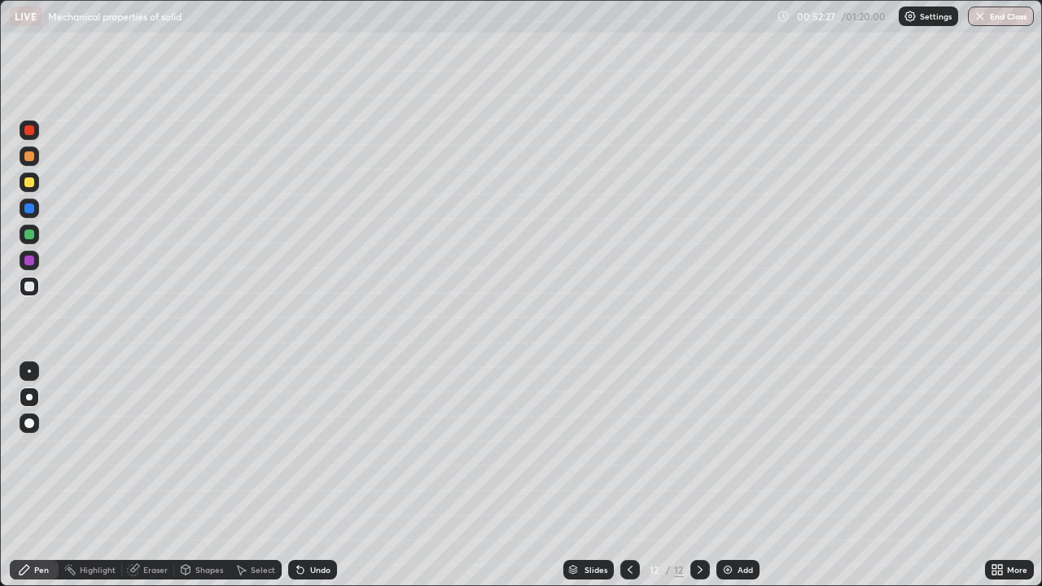
click at [30, 287] on div at bounding box center [29, 287] width 10 height 10
click at [35, 176] on div at bounding box center [30, 183] width 20 height 20
click at [151, 475] on div "Eraser" at bounding box center [155, 570] width 24 height 8
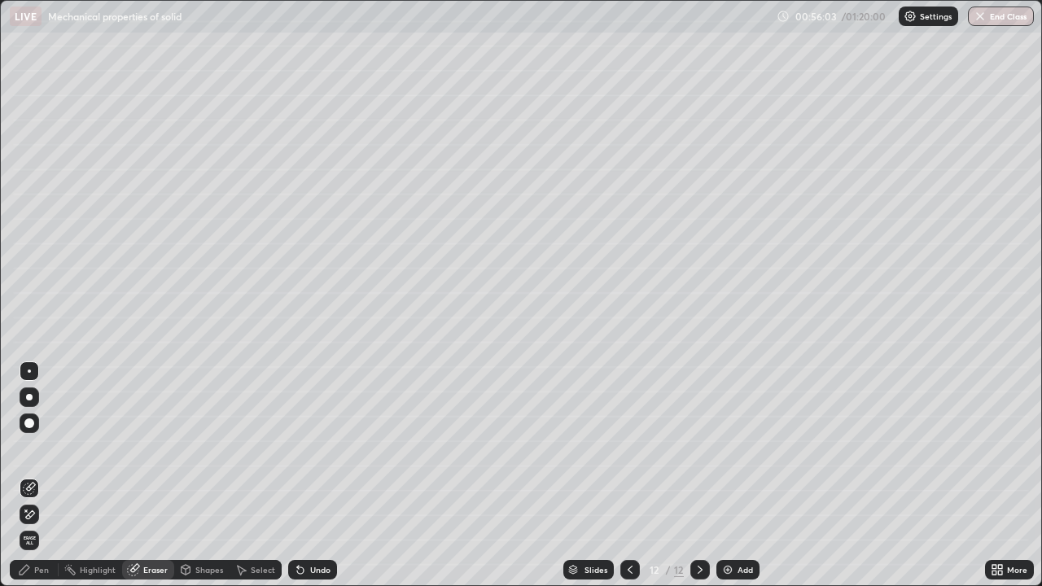
click at [43, 475] on div "Pen" at bounding box center [41, 570] width 15 height 8
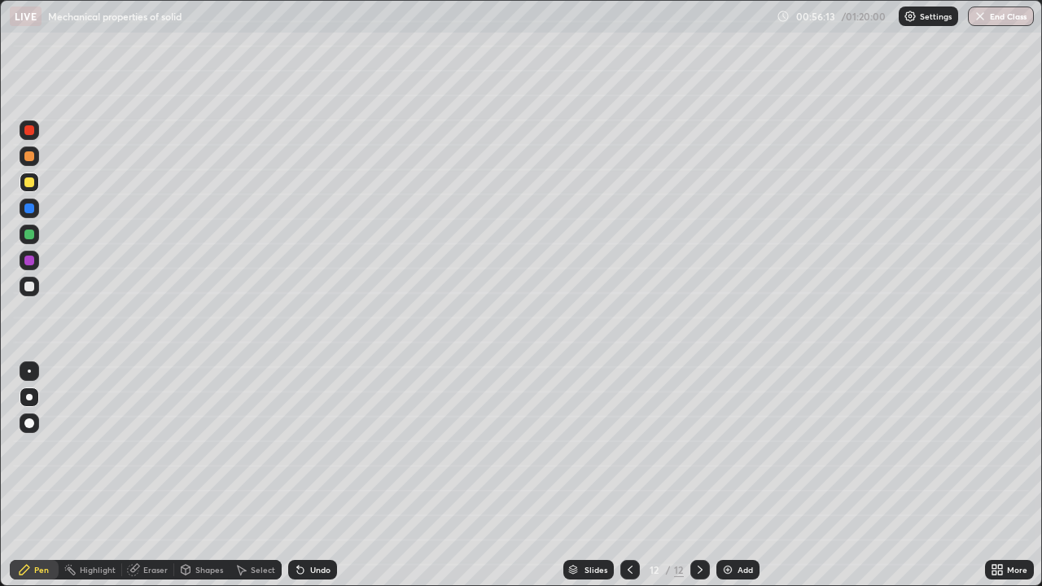
click at [35, 287] on div at bounding box center [30, 287] width 20 height 20
click at [718, 475] on div "Add" at bounding box center [737, 570] width 43 height 20
click at [317, 475] on div "Undo" at bounding box center [320, 570] width 20 height 8
click at [319, 475] on div "Undo" at bounding box center [320, 570] width 20 height 8
click at [317, 475] on div "Undo" at bounding box center [320, 570] width 20 height 8
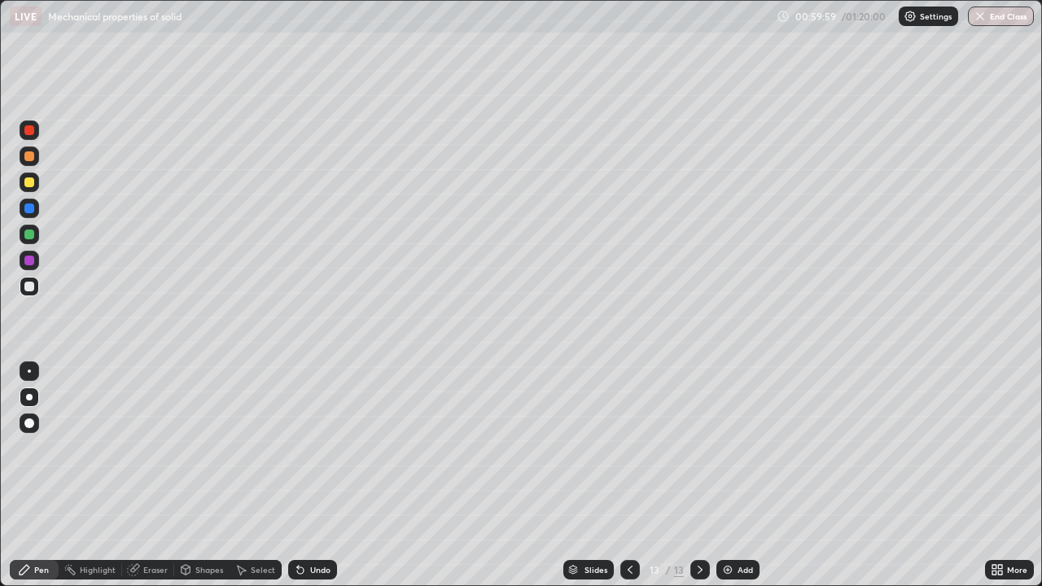
click at [729, 475] on img at bounding box center [727, 569] width 13 height 13
click at [315, 475] on div "Undo" at bounding box center [320, 570] width 20 height 8
click at [314, 475] on div "Undo" at bounding box center [320, 570] width 20 height 8
click at [198, 475] on div "Shapes" at bounding box center [209, 570] width 28 height 8
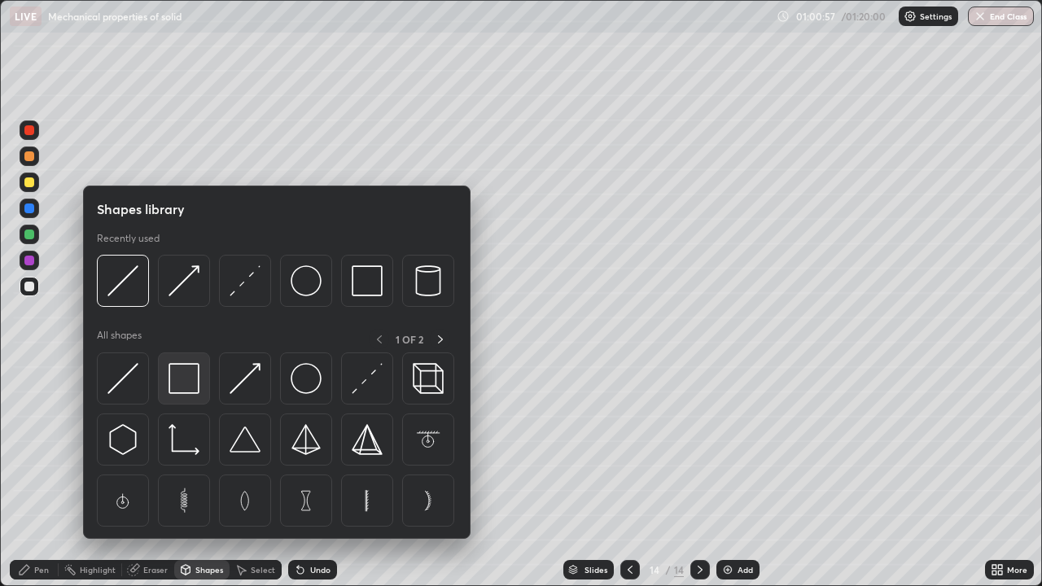
click at [195, 383] on img at bounding box center [184, 378] width 31 height 31
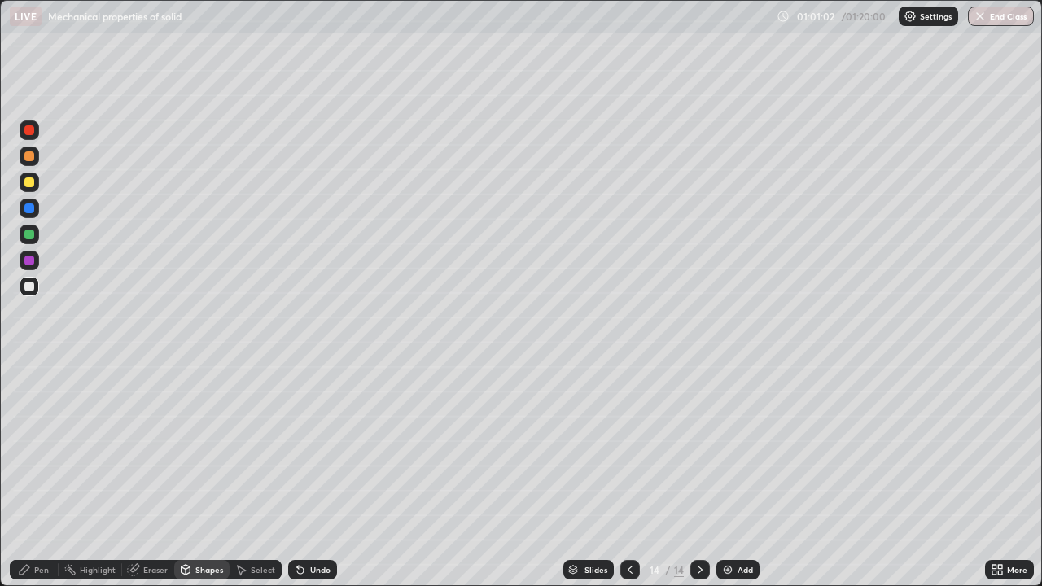
click at [40, 475] on div "Pen" at bounding box center [41, 570] width 15 height 8
click at [726, 475] on img at bounding box center [727, 569] width 13 height 13
click at [738, 475] on div "Add" at bounding box center [745, 570] width 15 height 8
click at [628, 475] on icon at bounding box center [630, 569] width 13 height 13
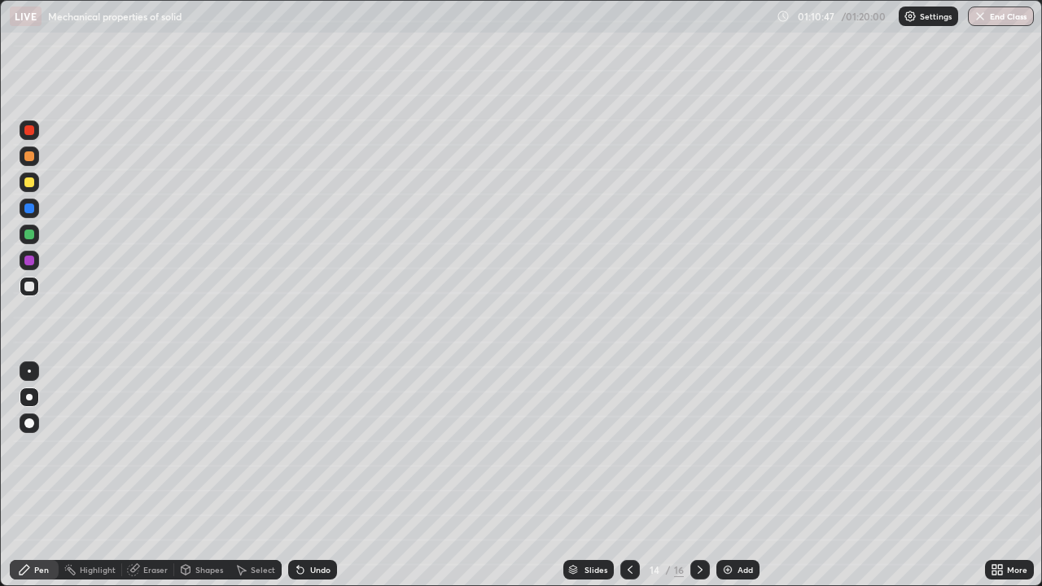
click at [697, 475] on icon at bounding box center [700, 569] width 13 height 13
click at [700, 475] on icon at bounding box center [700, 569] width 13 height 13
click at [698, 475] on icon at bounding box center [700, 569] width 13 height 13
click at [195, 475] on div "Shapes" at bounding box center [209, 570] width 28 height 8
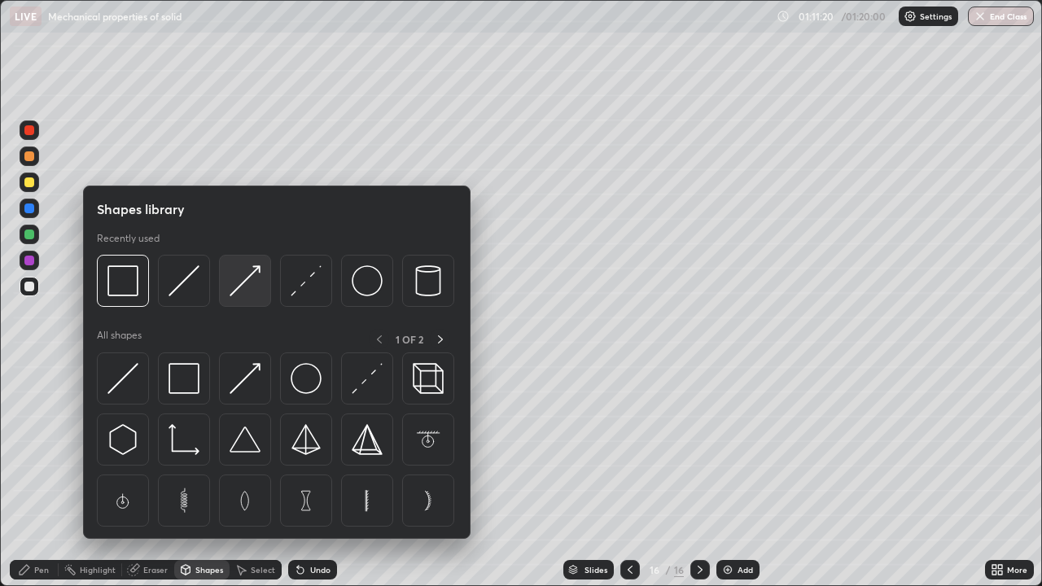
click at [263, 294] on div at bounding box center [245, 281] width 52 height 52
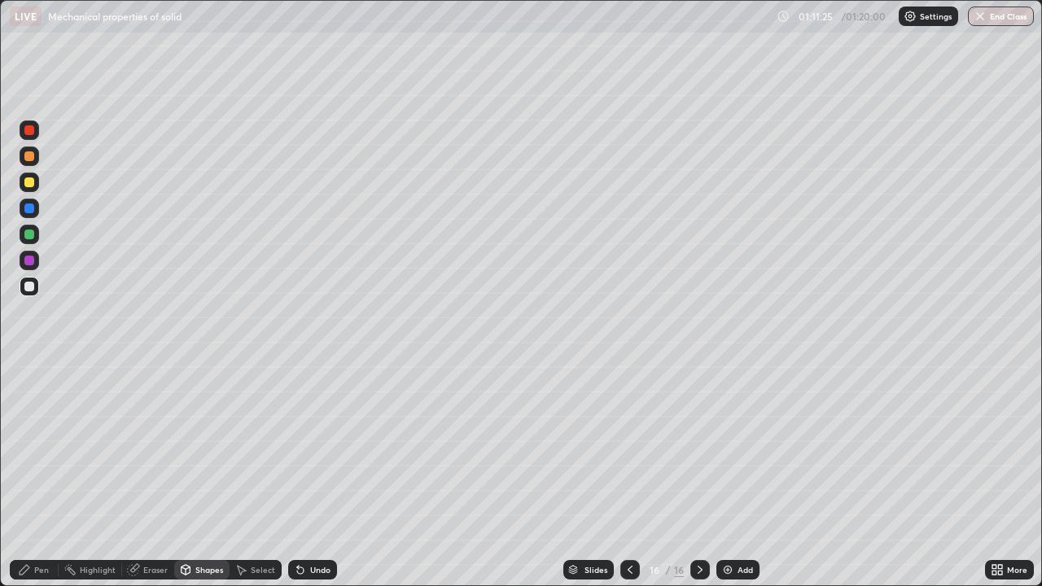
click at [34, 475] on div "Pen" at bounding box center [41, 570] width 15 height 8
click at [28, 184] on div at bounding box center [29, 182] width 10 height 10
click at [29, 235] on div at bounding box center [29, 235] width 10 height 10
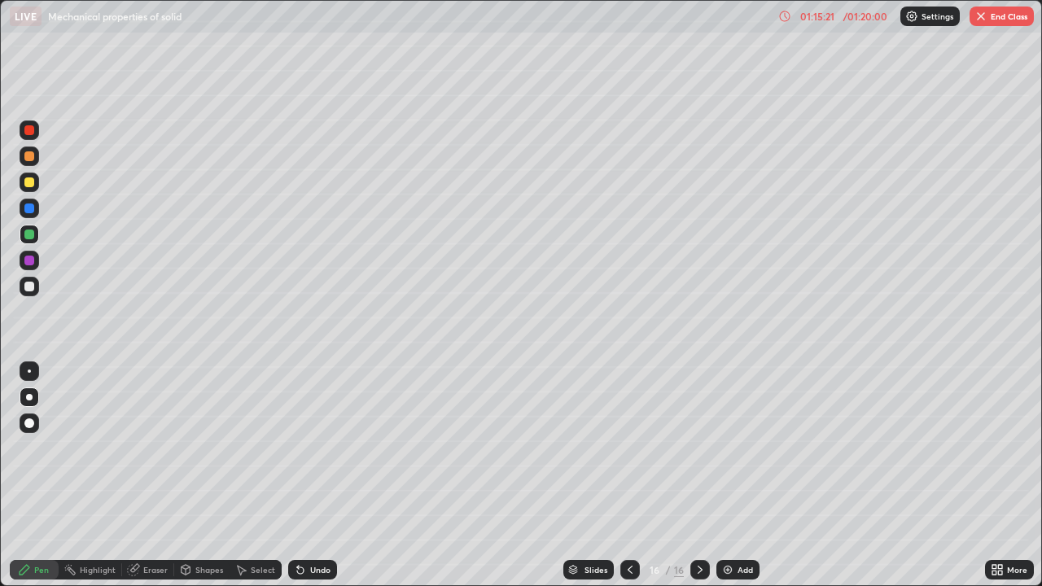
click at [29, 371] on div at bounding box center [29, 371] width 3 height 3
click at [1002, 13] on button "End Class" at bounding box center [1002, 17] width 64 height 20
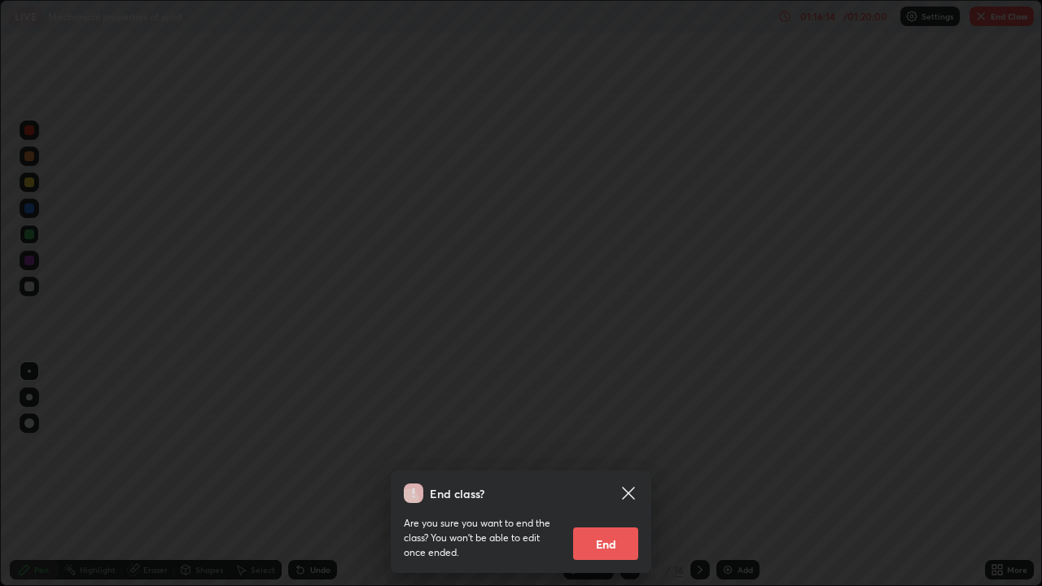
click at [609, 475] on button "End" at bounding box center [605, 544] width 65 height 33
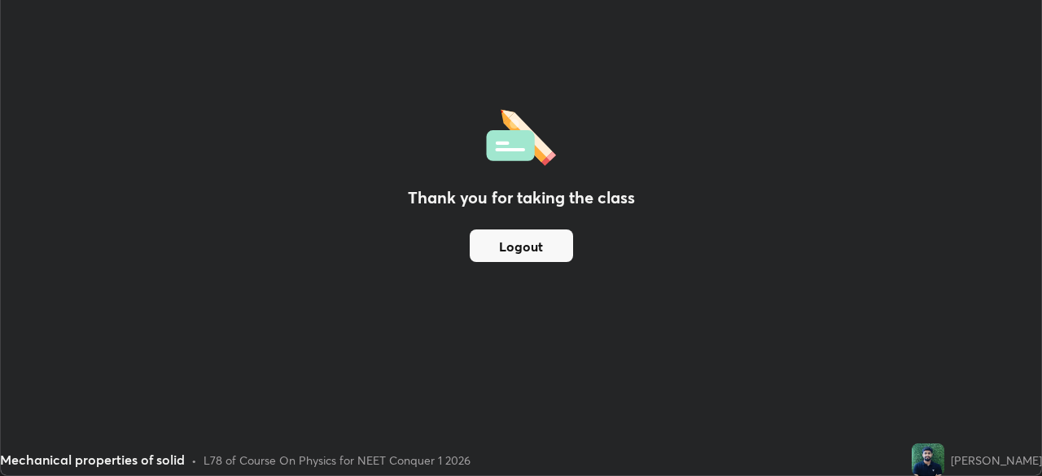
scroll to position [80933, 80367]
